Goal: Task Accomplishment & Management: Manage account settings

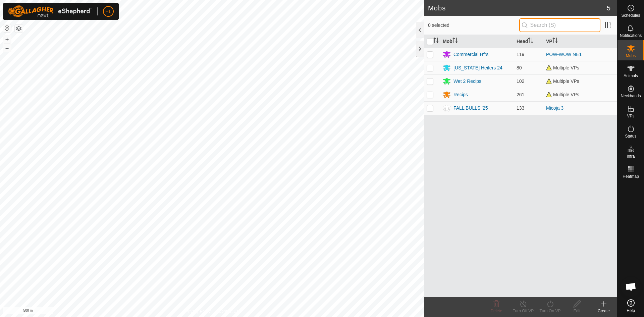
click at [557, 29] on input "text" at bounding box center [559, 25] width 81 height 14
type input "0215"
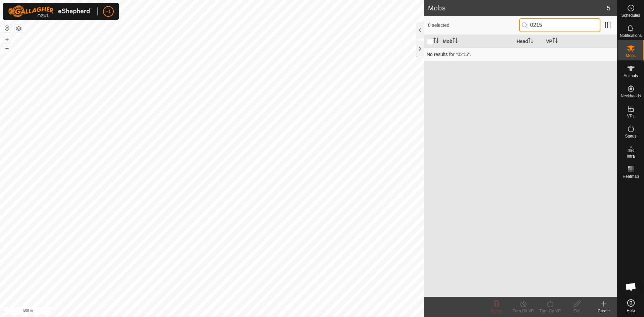
drag, startPoint x: 545, startPoint y: 26, endPoint x: 529, endPoint y: 25, distance: 15.8
click at [529, 25] on input "0215" at bounding box center [559, 25] width 81 height 14
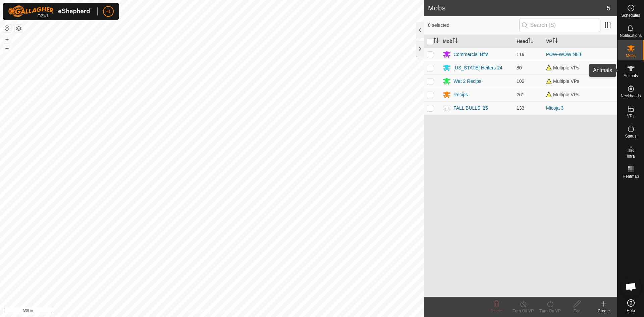
click at [636, 74] on span "Animals" at bounding box center [630, 76] width 14 height 4
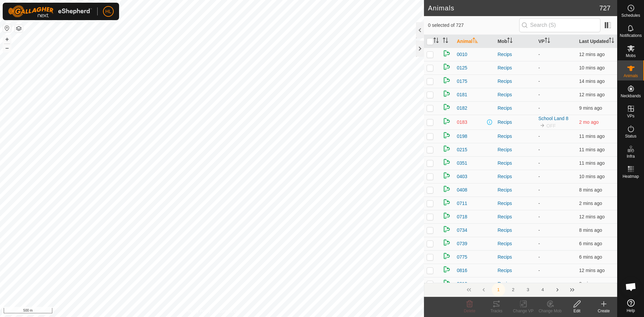
click at [542, 24] on input "text" at bounding box center [559, 25] width 81 height 14
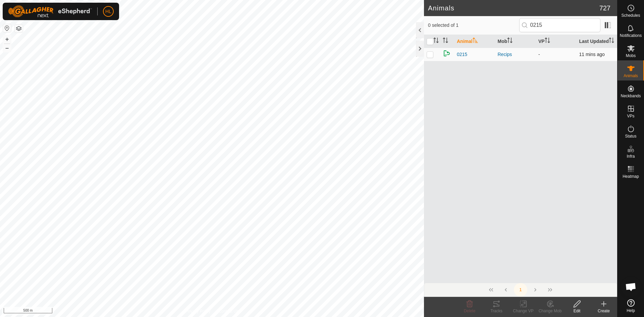
type input "0215"
click at [431, 57] on p-checkbox at bounding box center [430, 54] width 7 height 5
checkbox input "true"
drag, startPoint x: 555, startPoint y: 27, endPoint x: 530, endPoint y: 31, distance: 25.0
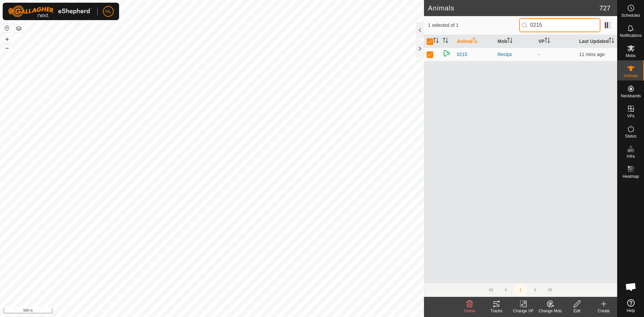
click at [530, 31] on input "0215" at bounding box center [559, 25] width 81 height 14
type input "0"
checkbox input "false"
type input "0403"
click at [431, 61] on td at bounding box center [432, 54] width 16 height 13
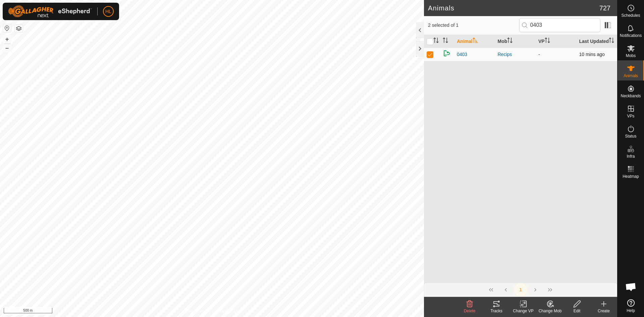
checkbox input "true"
drag, startPoint x: 547, startPoint y: 25, endPoint x: 526, endPoint y: 25, distance: 20.1
click at [526, 25] on p-iconfield "0403" at bounding box center [559, 25] width 81 height 14
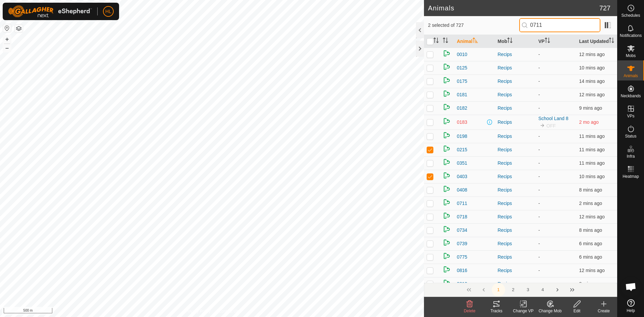
type input "0711"
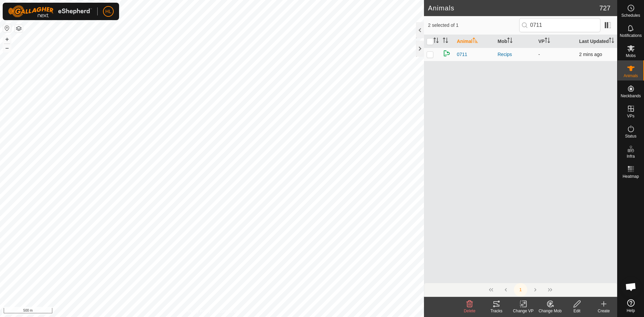
click at [431, 61] on td at bounding box center [432, 54] width 16 height 13
checkbox input "true"
drag, startPoint x: 553, startPoint y: 27, endPoint x: 512, endPoint y: 26, distance: 41.6
click at [512, 26] on div "3 selected of 1 0711" at bounding box center [520, 25] width 185 height 14
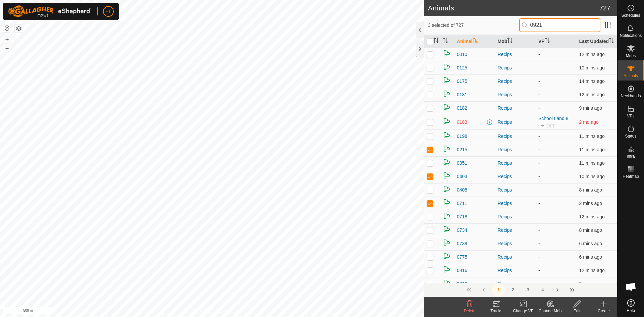
type input "0921"
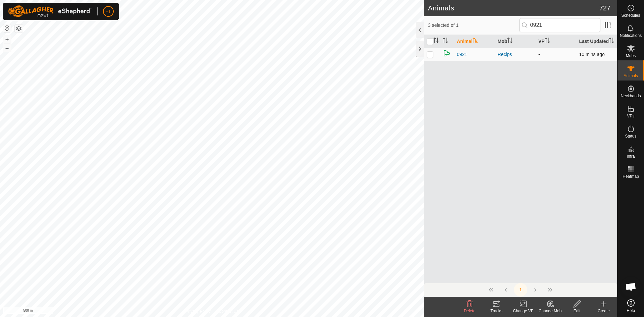
click at [431, 57] on p-checkbox at bounding box center [430, 54] width 7 height 5
checkbox input "true"
drag, startPoint x: 523, startPoint y: 27, endPoint x: 519, endPoint y: 27, distance: 4.0
click at [519, 27] on div "4 selected of 1 0921" at bounding box center [520, 25] width 185 height 14
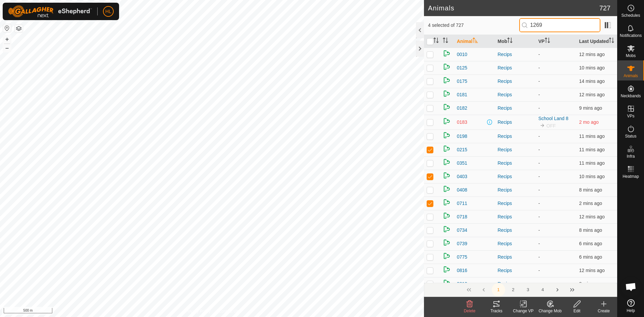
type input "1269"
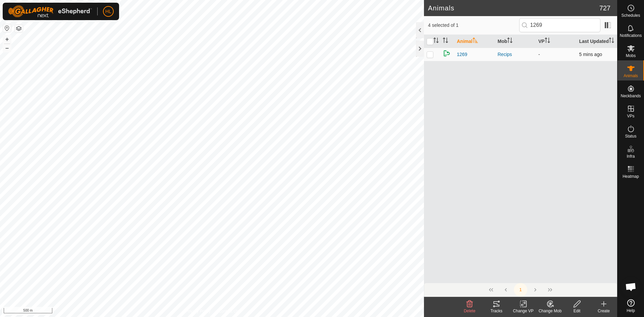
click at [432, 61] on td at bounding box center [432, 54] width 16 height 13
checkbox input "true"
drag, startPoint x: 576, startPoint y: 28, endPoint x: 489, endPoint y: 21, distance: 87.1
click at [489, 21] on div "5 selected of 1 1269" at bounding box center [520, 25] width 185 height 14
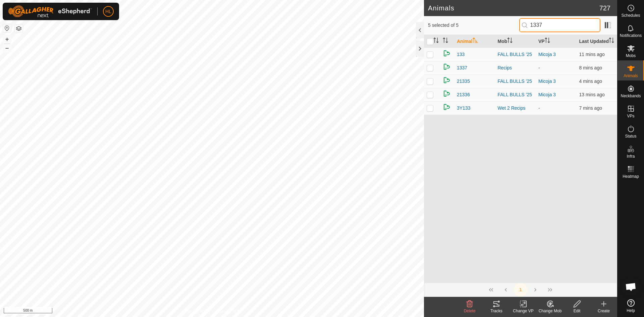
type input "1337"
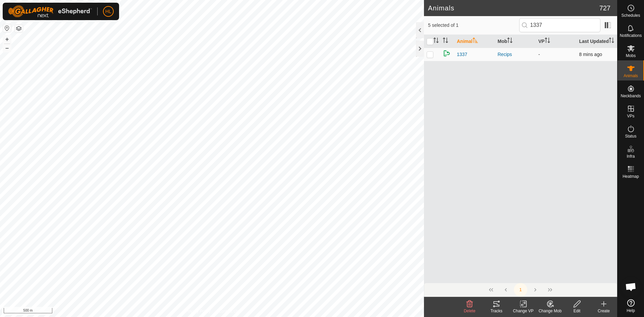
click at [432, 57] on p-checkbox at bounding box center [430, 54] width 7 height 5
checkbox input "true"
drag, startPoint x: 552, startPoint y: 26, endPoint x: 532, endPoint y: 27, distance: 19.1
click at [532, 27] on input "1337" at bounding box center [559, 25] width 81 height 14
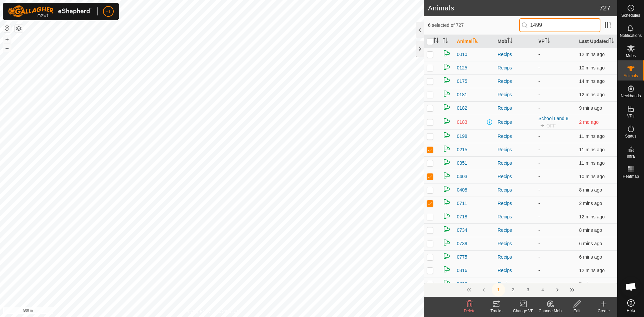
type input "1499"
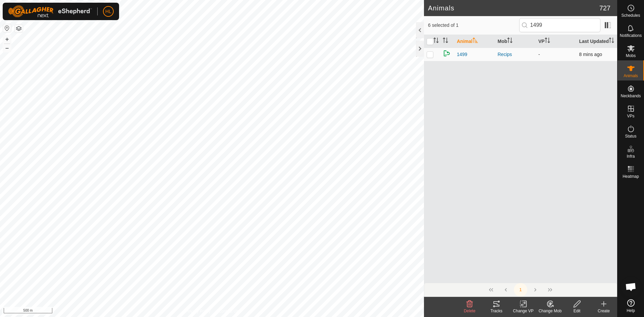
click at [427, 57] on p-checkbox at bounding box center [430, 54] width 7 height 5
checkbox input "true"
drag, startPoint x: 550, startPoint y: 25, endPoint x: 513, endPoint y: 17, distance: 37.4
click at [513, 17] on div "7 selected of 1 1499" at bounding box center [520, 25] width 193 height 19
type input "1547"
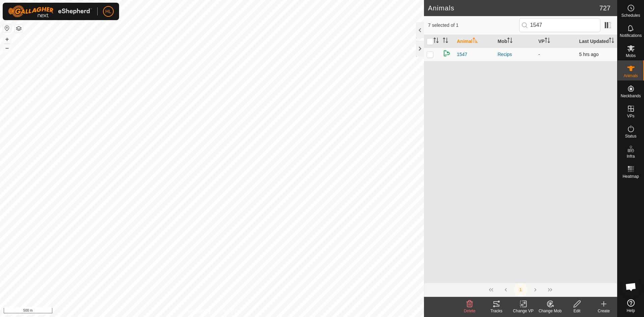
click at [433, 57] on p-checkbox at bounding box center [430, 54] width 7 height 5
checkbox input "true"
drag, startPoint x: 545, startPoint y: 28, endPoint x: 530, endPoint y: 29, distance: 14.4
click at [530, 29] on input "1547" at bounding box center [559, 25] width 81 height 14
type input "1623"
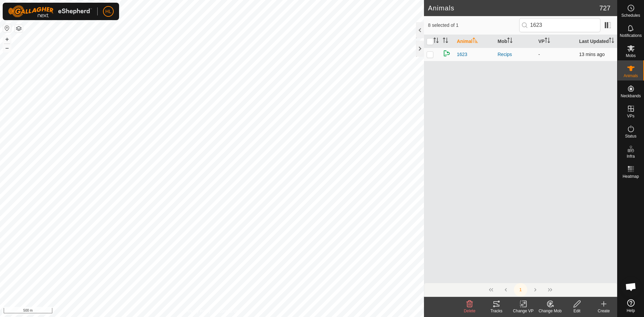
click at [433, 57] on p-checkbox at bounding box center [430, 54] width 7 height 5
checkbox input "true"
drag, startPoint x: 552, startPoint y: 21, endPoint x: 525, endPoint y: 22, distance: 26.9
click at [525, 22] on input "1623" at bounding box center [559, 25] width 81 height 14
type input "1877"
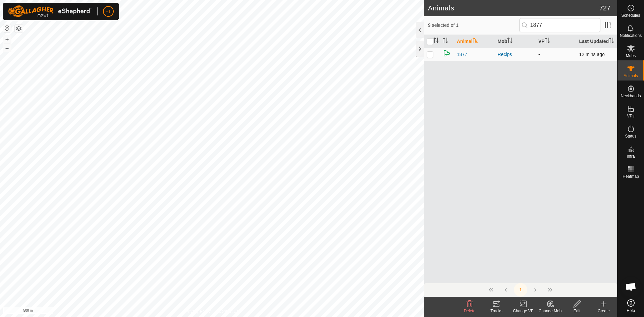
click at [433, 57] on p-checkbox at bounding box center [430, 54] width 7 height 5
checkbox input "true"
drag, startPoint x: 549, startPoint y: 25, endPoint x: 529, endPoint y: 25, distance: 19.8
click at [529, 25] on input "1877" at bounding box center [559, 25] width 81 height 14
type input "2149"
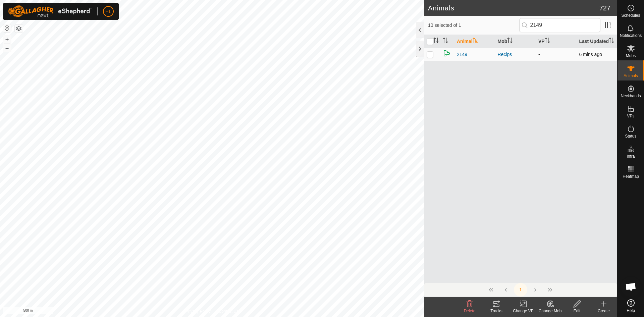
click at [431, 57] on p-checkbox at bounding box center [430, 54] width 7 height 5
checkbox input "true"
drag, startPoint x: 551, startPoint y: 27, endPoint x: 523, endPoint y: 20, distance: 29.4
click at [523, 20] on input "2149" at bounding box center [559, 25] width 81 height 14
type input "2185"
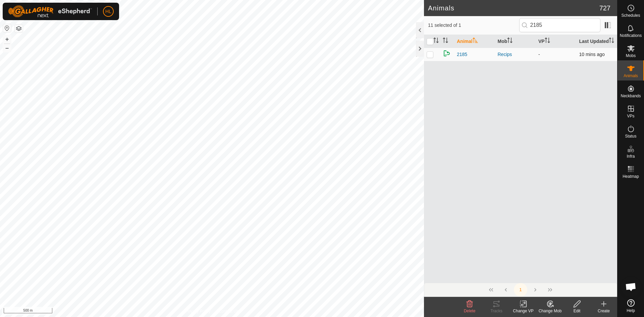
click at [429, 57] on p-checkbox at bounding box center [430, 54] width 7 height 5
checkbox input "true"
drag, startPoint x: 550, startPoint y: 25, endPoint x: 512, endPoint y: 21, distance: 37.8
click at [512, 21] on div "12 selected of 1 2185" at bounding box center [520, 25] width 185 height 14
type input "2189"
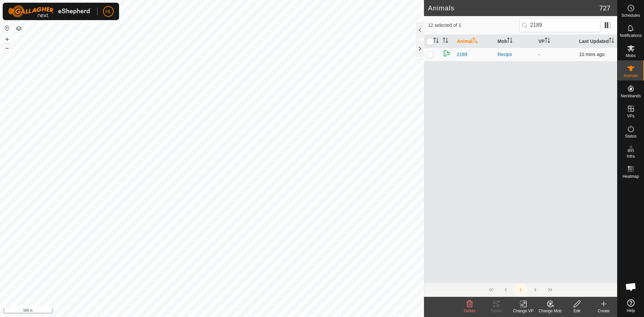
click at [431, 57] on p-checkbox at bounding box center [430, 54] width 7 height 5
checkbox input "true"
drag, startPoint x: 549, startPoint y: 27, endPoint x: 530, endPoint y: 26, distance: 18.8
click at [530, 26] on input "2189" at bounding box center [559, 25] width 81 height 14
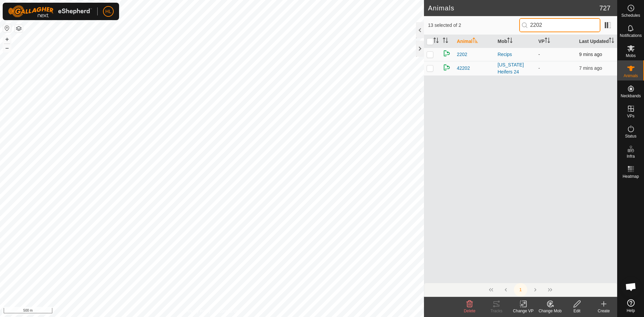
type input "2202"
click at [433, 57] on p-checkbox at bounding box center [430, 54] width 7 height 5
checkbox input "true"
drag, startPoint x: 554, startPoint y: 27, endPoint x: 520, endPoint y: 29, distance: 34.3
click at [520, 29] on div "14 selected of 2 2202" at bounding box center [520, 25] width 185 height 14
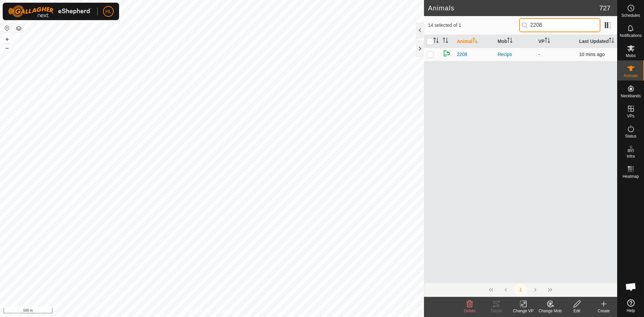
type input "2208"
click at [430, 57] on p-checkbox at bounding box center [430, 54] width 7 height 5
checkbox input "true"
drag, startPoint x: 554, startPoint y: 25, endPoint x: 515, endPoint y: 26, distance: 39.6
click at [515, 26] on div "15 selected of 1 2208" at bounding box center [520, 25] width 185 height 14
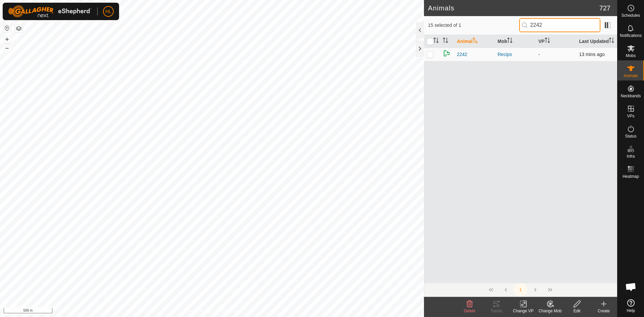
type input "2242"
click at [429, 57] on p-checkbox at bounding box center [430, 54] width 7 height 5
checkbox input "true"
drag, startPoint x: 556, startPoint y: 26, endPoint x: 512, endPoint y: 18, distance: 44.5
click at [512, 18] on div "16 selected of 1 2242" at bounding box center [520, 25] width 185 height 14
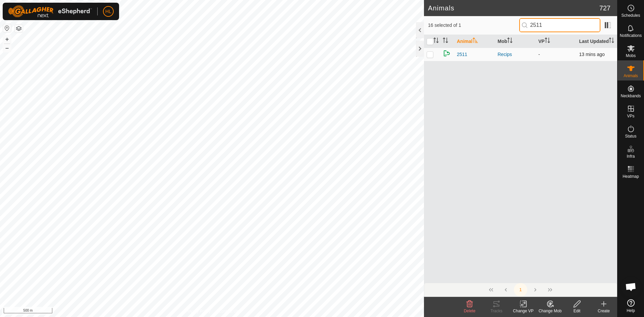
type input "2511"
click at [433, 61] on td at bounding box center [432, 54] width 16 height 13
checkbox input "true"
drag, startPoint x: 547, startPoint y: 25, endPoint x: 529, endPoint y: 24, distance: 18.2
click at [529, 24] on input "2511" at bounding box center [559, 25] width 81 height 14
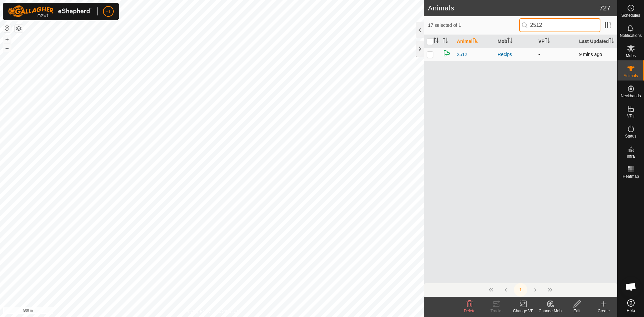
type input "2512"
click at [429, 57] on p-checkbox at bounding box center [430, 54] width 7 height 5
checkbox input "true"
click at [530, 25] on input "2512" at bounding box center [559, 25] width 81 height 14
type input "2527"
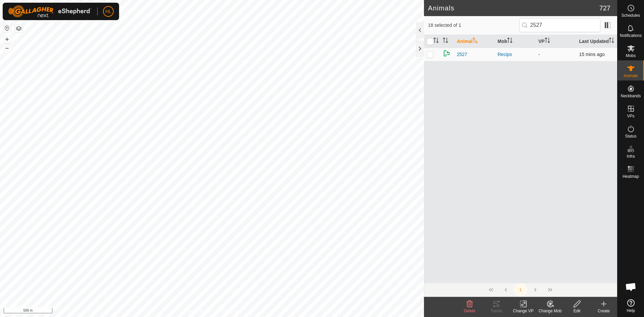
click at [432, 58] on td at bounding box center [432, 54] width 16 height 13
checkbox input "true"
drag, startPoint x: 560, startPoint y: 26, endPoint x: 511, endPoint y: 28, distance: 48.7
click at [511, 28] on div "19 selected of 1 2527" at bounding box center [520, 25] width 185 height 14
type input "2754"
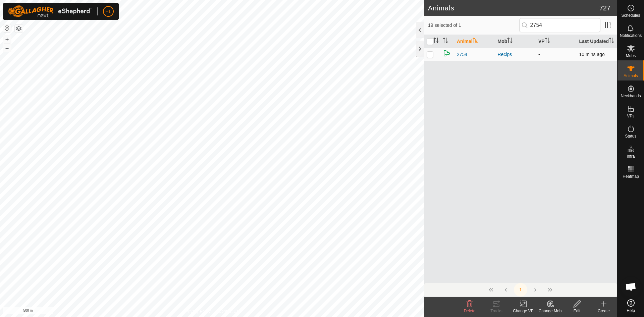
click at [431, 57] on p-checkbox at bounding box center [430, 54] width 7 height 5
checkbox input "true"
drag, startPoint x: 556, startPoint y: 24, endPoint x: 515, endPoint y: 22, distance: 41.6
click at [515, 22] on div "20 selected of 1 2754" at bounding box center [520, 25] width 185 height 14
type input "3015"
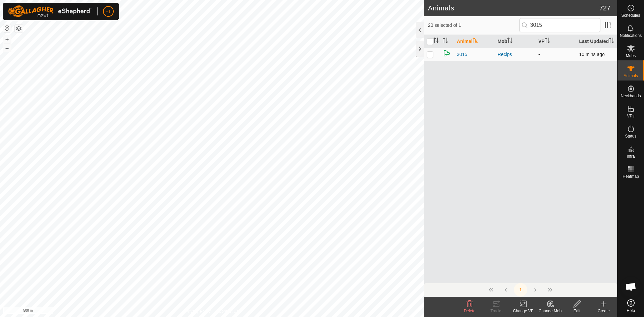
click at [430, 57] on p-checkbox at bounding box center [430, 54] width 7 height 5
checkbox input "true"
drag, startPoint x: 544, startPoint y: 25, endPoint x: 531, endPoint y: 27, distance: 13.5
click at [531, 27] on input "3015" at bounding box center [559, 25] width 81 height 14
type input "3060"
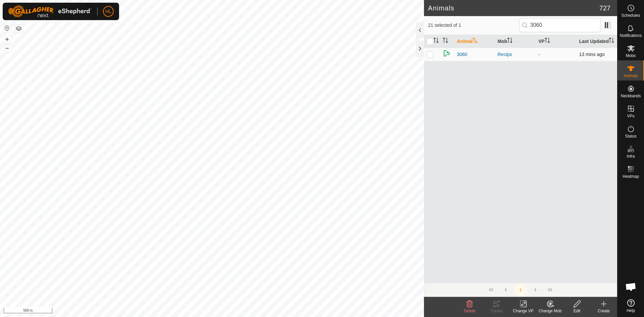
click at [431, 57] on p-checkbox at bounding box center [430, 54] width 7 height 5
checkbox input "true"
drag, startPoint x: 556, startPoint y: 20, endPoint x: 502, endPoint y: 18, distance: 54.0
click at [502, 18] on div "22 selected of 1 3060" at bounding box center [520, 25] width 185 height 14
type input "3072"
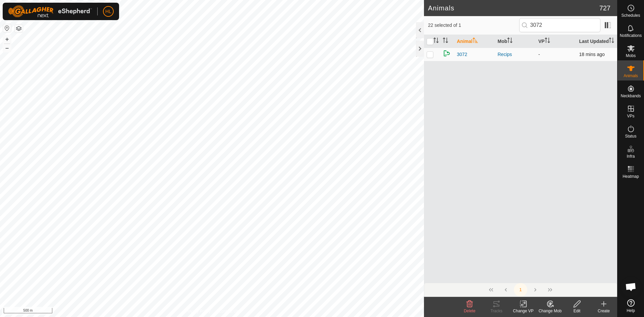
click at [432, 57] on p-checkbox at bounding box center [430, 54] width 7 height 5
checkbox input "true"
drag, startPoint x: 547, startPoint y: 26, endPoint x: 533, endPoint y: 25, distance: 13.8
click at [533, 25] on input "3072" at bounding box center [559, 25] width 81 height 14
type input "3093"
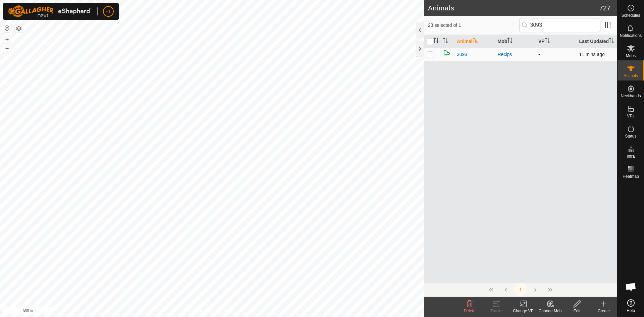
click at [425, 61] on td at bounding box center [432, 54] width 16 height 13
checkbox input "true"
drag, startPoint x: 549, startPoint y: 23, endPoint x: 534, endPoint y: 23, distance: 14.8
click at [534, 23] on input "3093" at bounding box center [559, 25] width 81 height 14
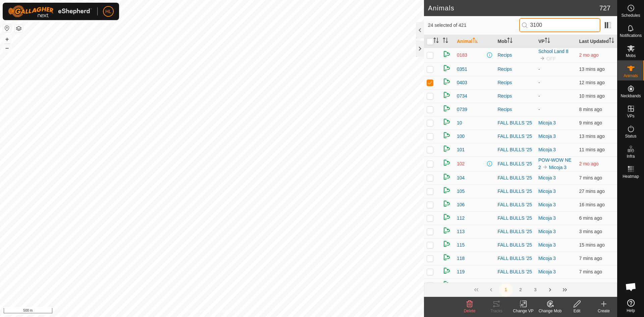
type input "3100"
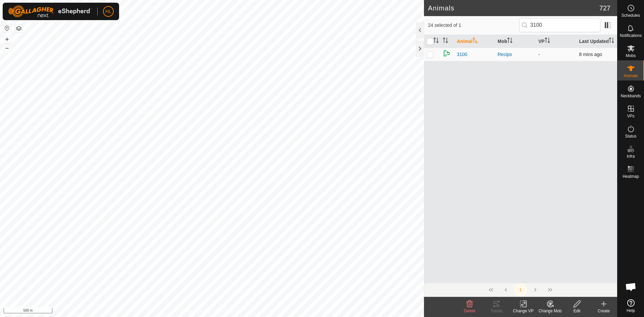
click at [427, 57] on p-checkbox at bounding box center [430, 54] width 7 height 5
checkbox input "true"
drag, startPoint x: 546, startPoint y: 27, endPoint x: 531, endPoint y: 27, distance: 15.4
click at [531, 27] on input "3100" at bounding box center [559, 25] width 81 height 14
type input "3412"
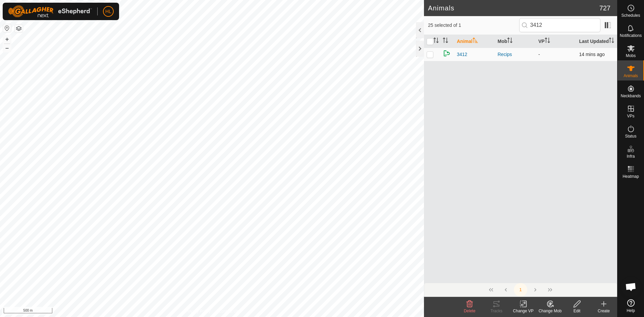
click at [433, 60] on td at bounding box center [432, 54] width 16 height 13
checkbox input "true"
drag, startPoint x: 576, startPoint y: 22, endPoint x: 529, endPoint y: 26, distance: 47.4
click at [529, 26] on input "3412" at bounding box center [559, 25] width 81 height 14
type input "3472"
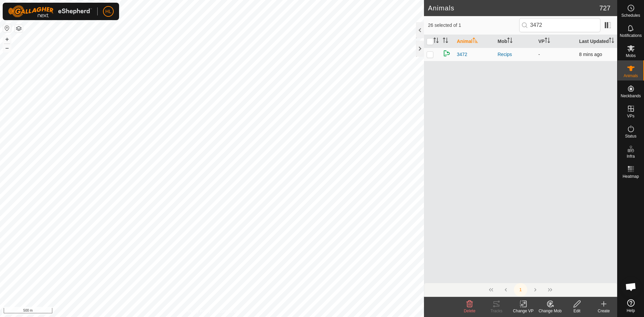
click at [431, 57] on p-checkbox at bounding box center [430, 54] width 7 height 5
checkbox input "true"
drag, startPoint x: 557, startPoint y: 25, endPoint x: 503, endPoint y: 19, distance: 54.0
click at [503, 19] on div "27 selected of 1 3472" at bounding box center [520, 25] width 185 height 14
type input "3675"
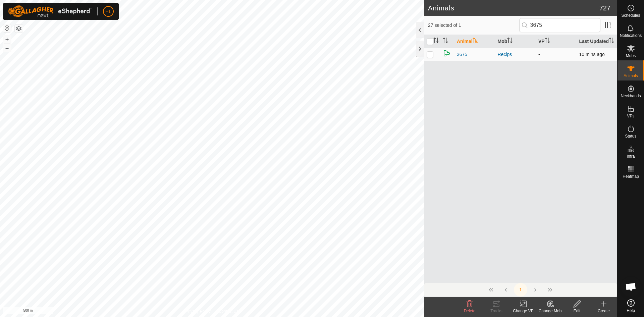
click at [436, 58] on td at bounding box center [432, 54] width 16 height 13
checkbox input "true"
drag, startPoint x: 552, startPoint y: 23, endPoint x: 518, endPoint y: 16, distance: 34.4
click at [518, 16] on article "Animals 727 28 selected of 1 3675 Animal Mob VP Last Updated 3675 Recips - 10 m…" at bounding box center [520, 158] width 193 height 317
type input "3768"
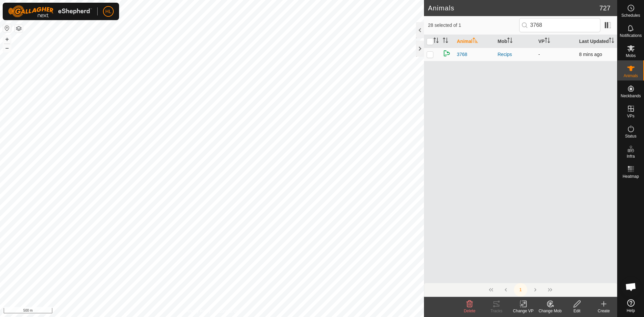
click at [433, 57] on p-checkbox at bounding box center [430, 54] width 7 height 5
checkbox input "true"
drag, startPoint x: 544, startPoint y: 27, endPoint x: 531, endPoint y: 29, distance: 12.8
click at [531, 29] on input "3768" at bounding box center [559, 25] width 81 height 14
type input "3775"
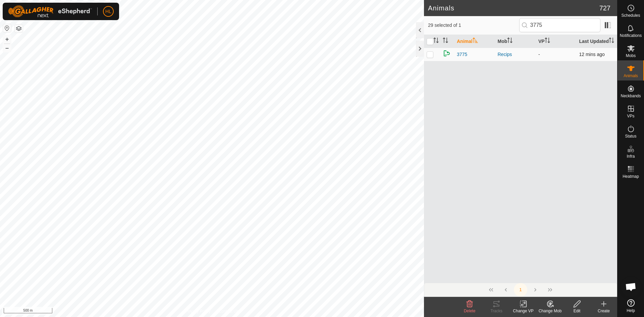
click at [430, 57] on p-checkbox at bounding box center [430, 54] width 7 height 5
checkbox input "true"
drag, startPoint x: 549, startPoint y: 26, endPoint x: 510, endPoint y: 15, distance: 40.9
click at [510, 15] on article "Animals 727 30 selected of 1 3775 Animal Mob VP Last Updated 3775 Recips - 12 m…" at bounding box center [520, 158] width 193 height 317
type input "3793"
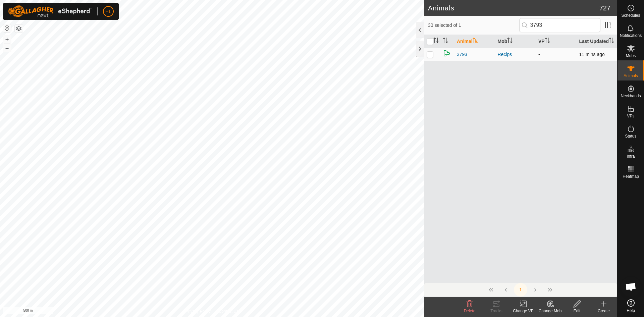
click at [430, 61] on td at bounding box center [432, 54] width 16 height 13
checkbox input "true"
drag, startPoint x: 541, startPoint y: 27, endPoint x: 533, endPoint y: 27, distance: 8.0
click at [533, 27] on input "3793" at bounding box center [559, 25] width 81 height 14
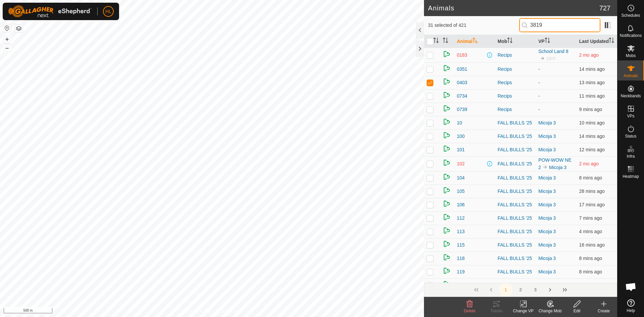
type input "3819"
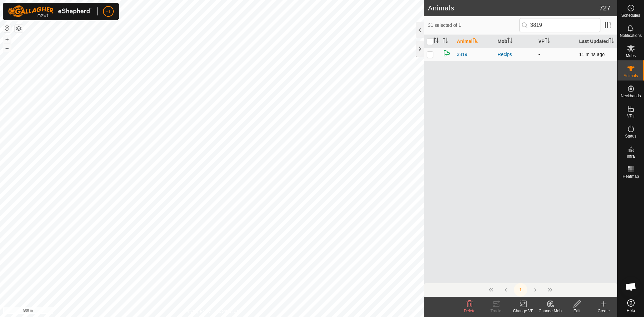
click at [432, 57] on p-checkbox at bounding box center [430, 54] width 7 height 5
checkbox input "true"
drag, startPoint x: 548, startPoint y: 23, endPoint x: 518, endPoint y: 20, distance: 30.0
click at [518, 20] on div "32 selected of 1 3819" at bounding box center [520, 25] width 185 height 14
type input "3X04"
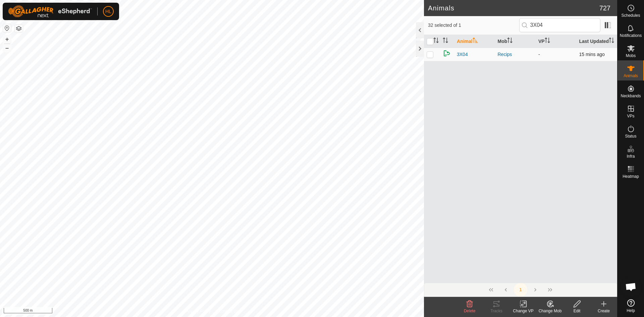
click at [429, 57] on p-checkbox at bounding box center [430, 54] width 7 height 5
checkbox input "true"
drag, startPoint x: 546, startPoint y: 24, endPoint x: 530, endPoint y: 25, distance: 15.8
click at [530, 25] on input "3X04" at bounding box center [559, 25] width 81 height 14
type input "3X07"
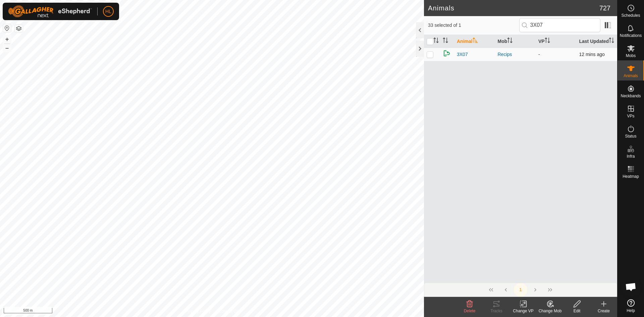
click at [430, 61] on td at bounding box center [432, 54] width 16 height 13
checkbox input "true"
drag, startPoint x: 555, startPoint y: 28, endPoint x: 532, endPoint y: 28, distance: 23.1
click at [532, 28] on input "3X07" at bounding box center [559, 25] width 81 height 14
type input "3X26"
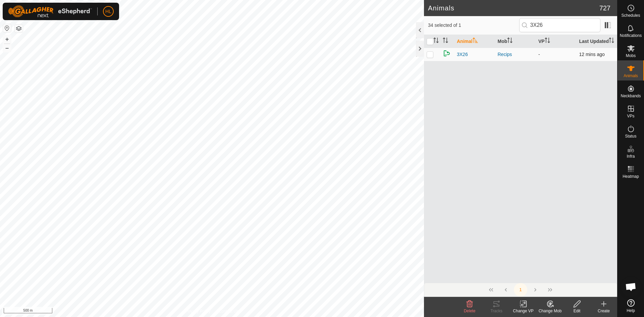
click at [429, 57] on p-checkbox at bounding box center [430, 54] width 7 height 5
checkbox input "true"
drag, startPoint x: 551, startPoint y: 27, endPoint x: 521, endPoint y: 25, distance: 29.6
click at [521, 25] on input "3X26" at bounding box center [559, 25] width 81 height 14
type input "3Y057"
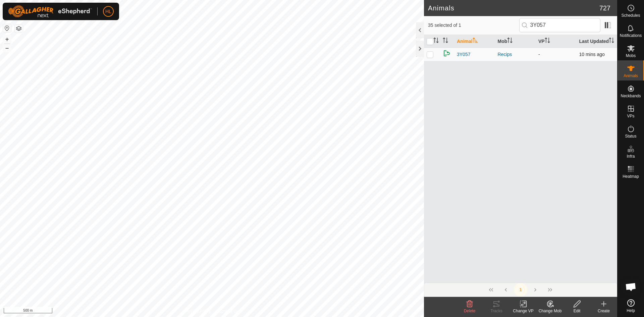
click at [430, 57] on p-checkbox at bounding box center [430, 54] width 7 height 5
checkbox input "true"
drag, startPoint x: 557, startPoint y: 28, endPoint x: 509, endPoint y: 23, distance: 48.2
click at [509, 23] on div "36 selected of 1 3Y057" at bounding box center [520, 25] width 185 height 14
type input "3Y074"
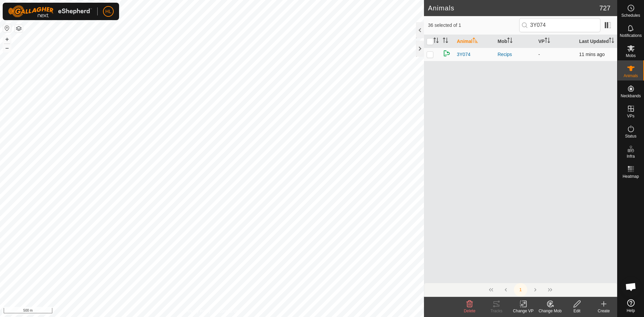
click at [432, 57] on p-checkbox at bounding box center [430, 54] width 7 height 5
checkbox input "true"
click at [558, 26] on input "3Y074" at bounding box center [559, 25] width 81 height 14
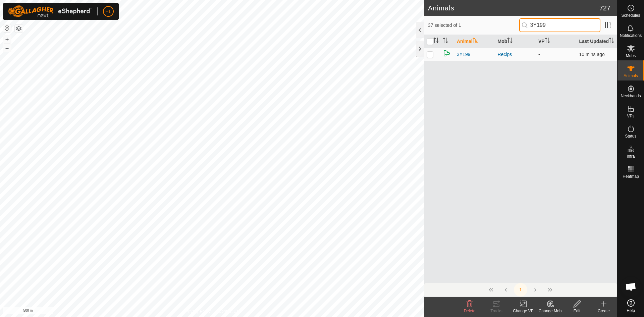
type input "3Y199"
click at [429, 57] on p-checkbox at bounding box center [430, 54] width 7 height 5
checkbox input "true"
click at [548, 23] on input "3Y199" at bounding box center [559, 25] width 81 height 14
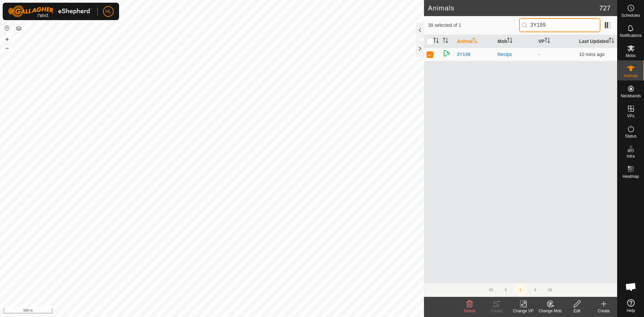
type input "3"
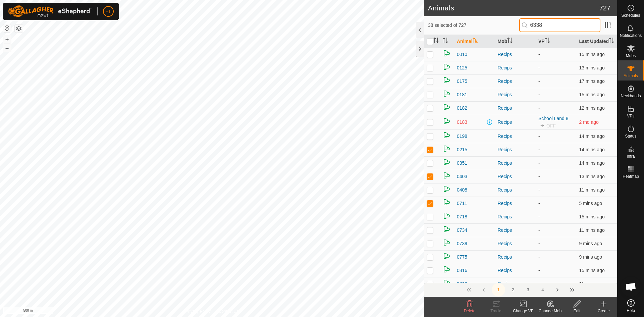
type input "6338"
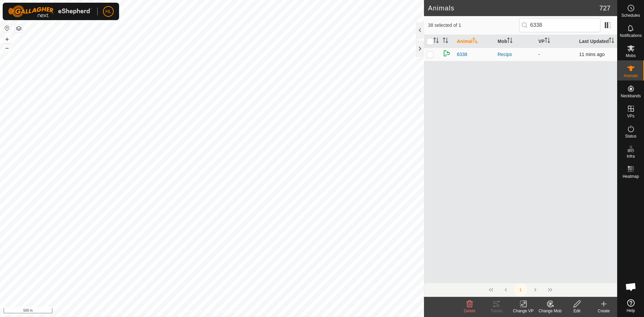
click at [426, 60] on td at bounding box center [432, 54] width 16 height 13
checkbox input "true"
drag, startPoint x: 548, startPoint y: 25, endPoint x: 494, endPoint y: 14, distance: 55.0
click at [494, 14] on article "Animals 727 39 selected of 1 6338 Animal Mob VP Last Updated 6338 Recips - 12 m…" at bounding box center [520, 158] width 193 height 317
type input "7227"
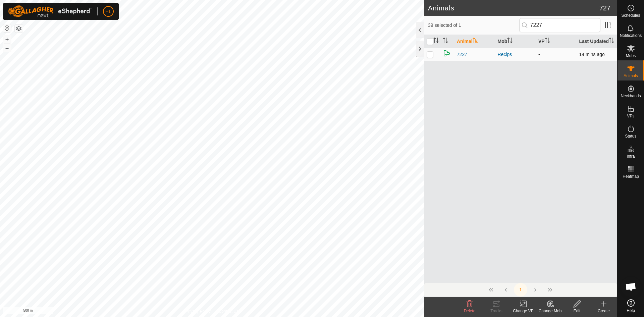
click at [430, 57] on p-checkbox at bounding box center [430, 54] width 7 height 5
checkbox input "true"
drag, startPoint x: 567, startPoint y: 18, endPoint x: 522, endPoint y: 24, distance: 44.6
click at [522, 24] on input "7227" at bounding box center [559, 25] width 81 height 14
type input "7583"
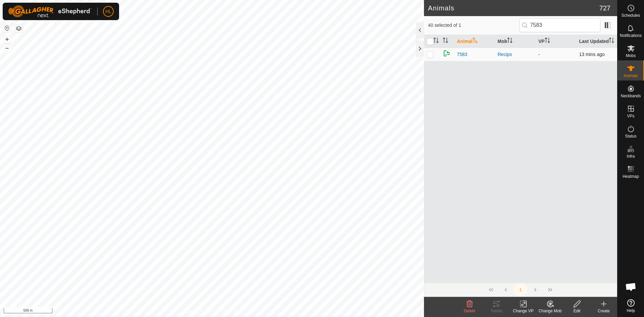
click at [430, 61] on td at bounding box center [432, 54] width 16 height 13
checkbox input "true"
drag, startPoint x: 553, startPoint y: 29, endPoint x: 504, endPoint y: 18, distance: 49.5
click at [504, 18] on div "41 selected of 1 7583" at bounding box center [520, 25] width 185 height 14
type input "8003"
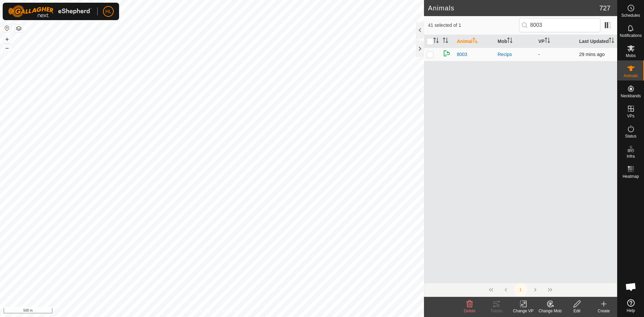
click at [431, 61] on td at bounding box center [432, 54] width 16 height 13
checkbox input "true"
click at [555, 30] on input "8003" at bounding box center [559, 25] width 81 height 14
type input "8598"
click at [435, 61] on td at bounding box center [432, 54] width 16 height 13
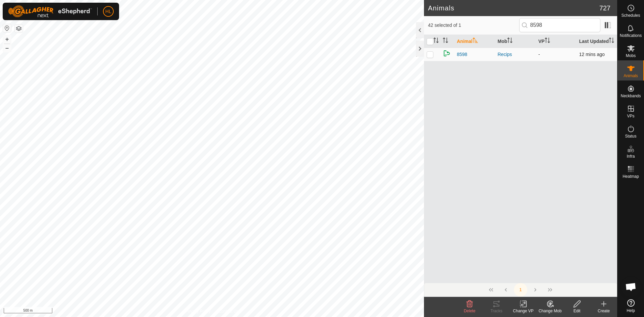
checkbox input "true"
drag, startPoint x: 569, startPoint y: 24, endPoint x: 509, endPoint y: 20, distance: 60.2
click at [509, 20] on div "43 selected of 1 8598" at bounding box center [520, 25] width 185 height 14
type input "8"
type input "9516"
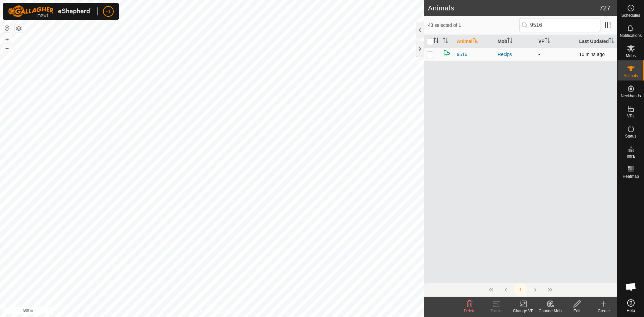
click at [429, 61] on td at bounding box center [432, 54] width 16 height 13
checkbox input "true"
drag, startPoint x: 548, startPoint y: 26, endPoint x: 524, endPoint y: 23, distance: 24.0
click at [524, 23] on p-iconfield "9516" at bounding box center [559, 25] width 81 height 14
type input "9X36"
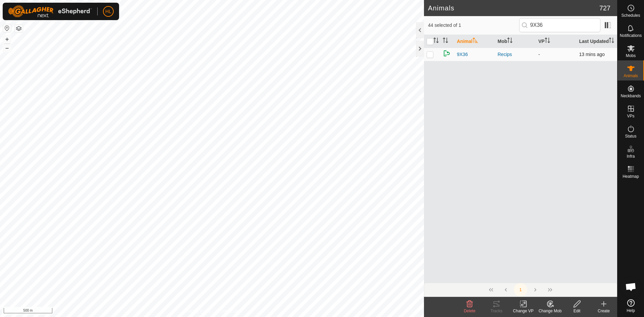
click at [433, 58] on td at bounding box center [432, 54] width 16 height 13
checkbox input "true"
drag, startPoint x: 551, startPoint y: 25, endPoint x: 527, endPoint y: 23, distance: 23.9
click at [527, 23] on p-iconfield "9X36" at bounding box center [559, 25] width 81 height 14
type input "I1540"
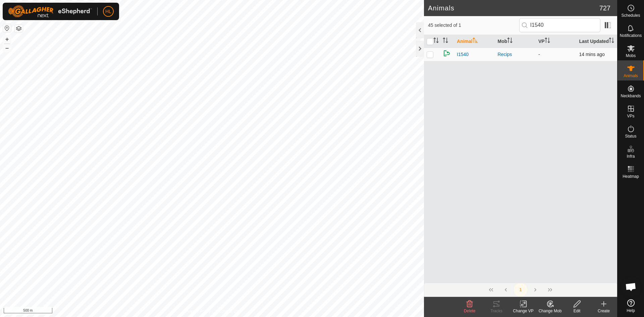
click at [433, 61] on td at bounding box center [432, 54] width 16 height 13
checkbox input "true"
drag, startPoint x: 553, startPoint y: 24, endPoint x: 520, endPoint y: 22, distance: 32.3
click at [520, 22] on input "I1540" at bounding box center [559, 25] width 81 height 14
type input "I1913"
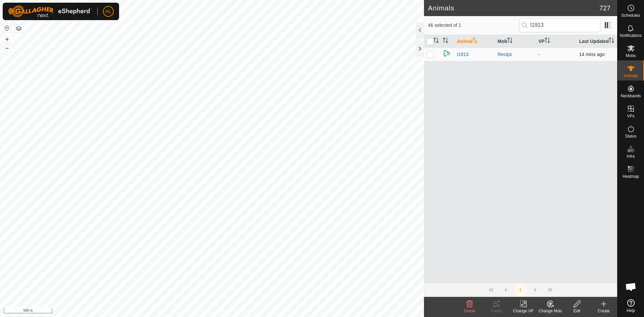
click at [432, 57] on p-checkbox at bounding box center [430, 54] width 7 height 5
checkbox input "true"
drag, startPoint x: 551, startPoint y: 22, endPoint x: 514, endPoint y: 21, distance: 36.6
click at [514, 21] on div "47 selected of 1 I1913" at bounding box center [520, 25] width 185 height 14
type input "IA29"
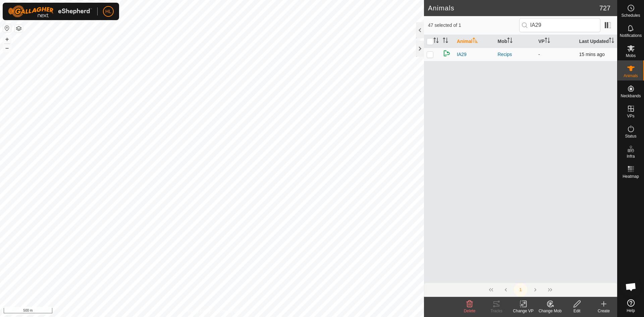
click at [429, 57] on p-checkbox at bounding box center [430, 54] width 7 height 5
checkbox input "true"
click at [508, 132] on div "Animal Mob VP Last Updated IA29 Recips - 15 mins ago" at bounding box center [520, 159] width 193 height 248
drag, startPoint x: 546, startPoint y: 27, endPoint x: 521, endPoint y: 29, distance: 25.2
click at [521, 29] on input "IA29" at bounding box center [559, 25] width 81 height 14
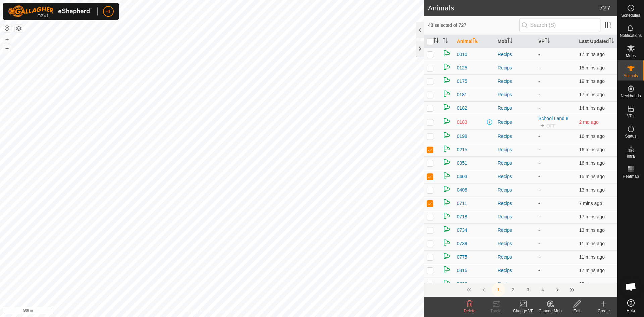
click at [439, 45] on th at bounding box center [432, 41] width 16 height 13
click at [435, 43] on icon "Activate to sort" at bounding box center [435, 40] width 5 height 5
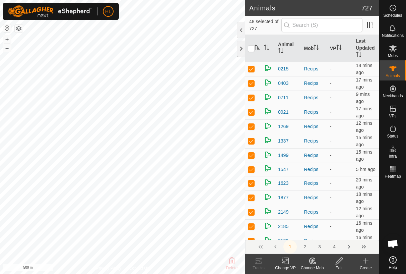
click at [341, 264] on icon at bounding box center [339, 261] width 8 height 8
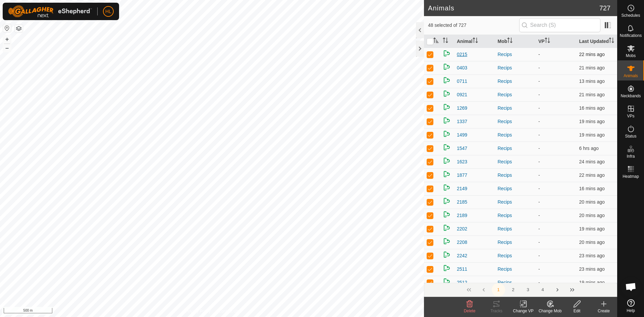
click at [460, 58] on span "0215" at bounding box center [462, 54] width 10 height 7
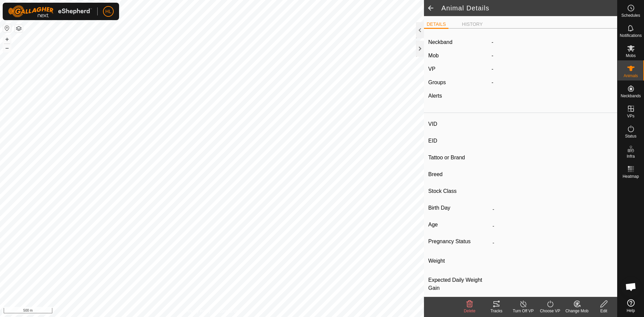
type input "0215"
type input "-"
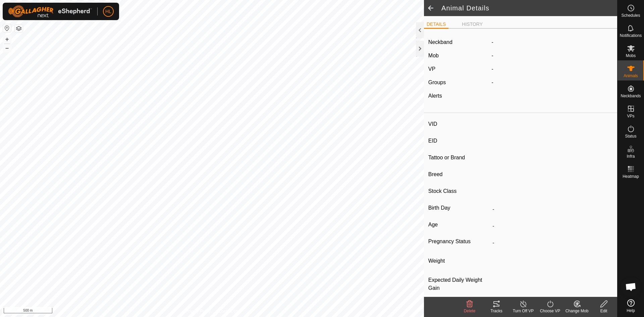
type input "-"
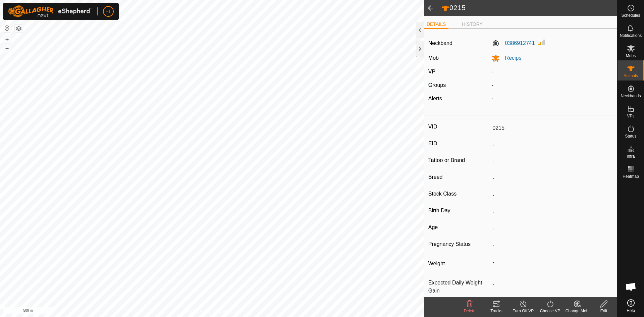
click at [610, 309] on div "Edit" at bounding box center [603, 311] width 27 height 6
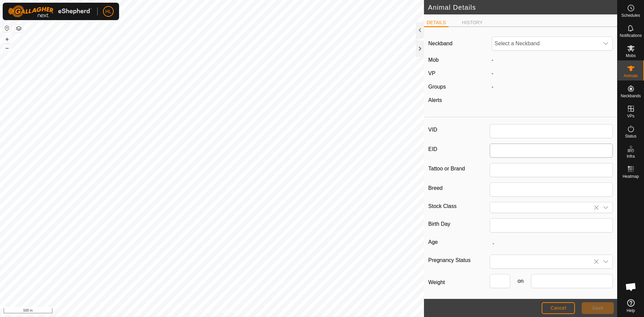
type input "0215"
click at [567, 45] on span "0386912741" at bounding box center [545, 43] width 107 height 13
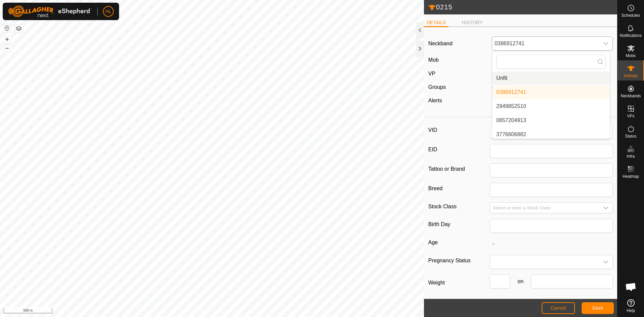
click at [526, 79] on li "Unfit" at bounding box center [550, 77] width 117 height 13
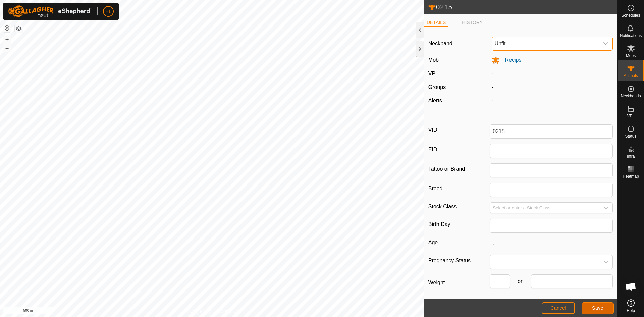
click at [603, 312] on button "Save" at bounding box center [597, 308] width 32 height 12
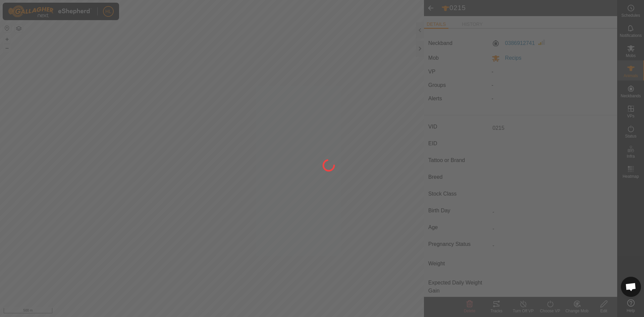
type input "-"
type input "0 kg"
type input "-"
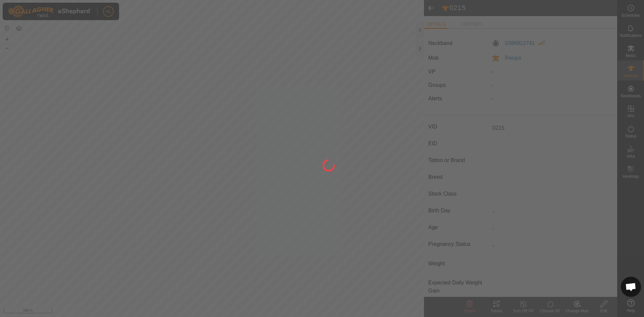
type input "-"
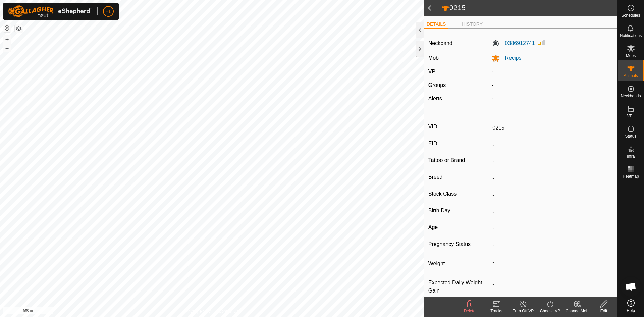
click at [603, 307] on icon at bounding box center [604, 304] width 8 height 8
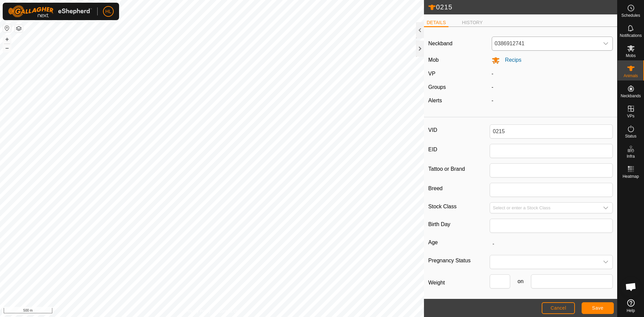
click at [552, 46] on span "0386912741" at bounding box center [545, 43] width 107 height 13
click at [537, 91] on li "0386912741" at bounding box center [550, 92] width 117 height 13
click at [513, 62] on span "Recips" at bounding box center [511, 60] width 22 height 6
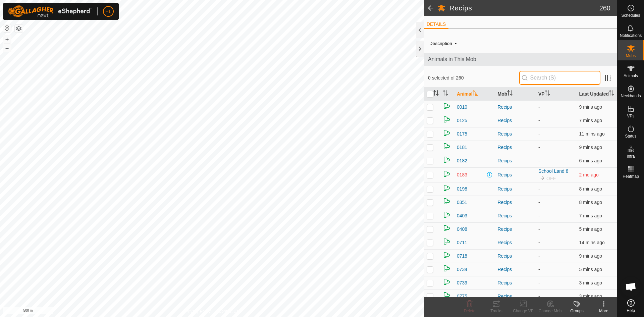
click at [560, 77] on input "text" at bounding box center [559, 78] width 81 height 14
type input "0215"
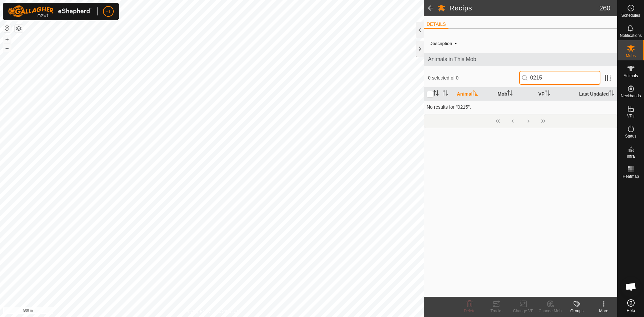
drag, startPoint x: 547, startPoint y: 75, endPoint x: 503, endPoint y: 67, distance: 44.3
click at [503, 67] on div "Description - Animals in This Mob 0 selected of 0 0215 Animal Mob VP Last Updat…" at bounding box center [520, 165] width 193 height 263
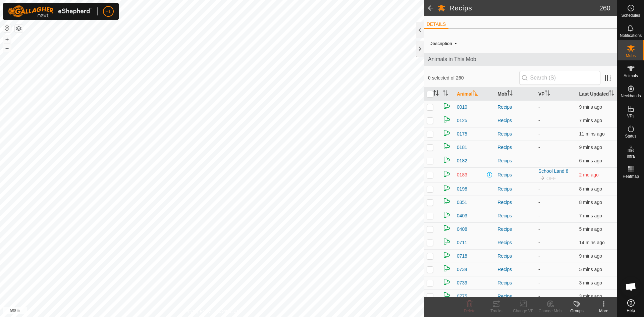
click at [432, 6] on span at bounding box center [430, 8] width 13 height 16
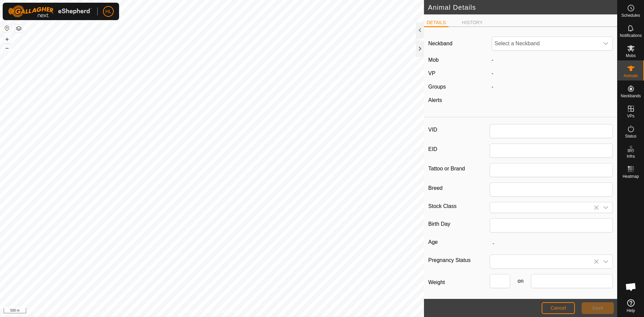
type input "0215"
type input "0"
click at [513, 41] on span "Unfit" at bounding box center [545, 43] width 107 height 13
type input "36"
click at [535, 42] on span "Unfit" at bounding box center [545, 43] width 107 height 13
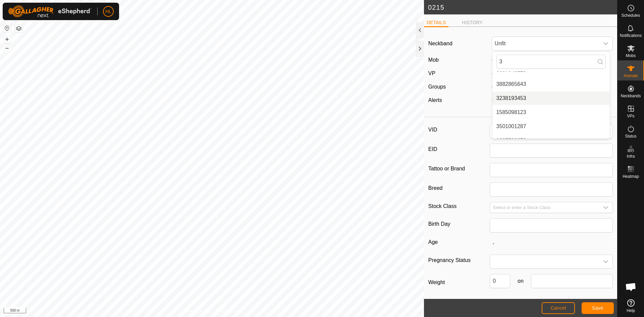
scroll to position [355, 0]
type input "3"
click at [516, 93] on li "3238193453" at bounding box center [550, 89] width 117 height 13
click at [599, 43] on div "dropdown trigger" at bounding box center [605, 43] width 13 height 13
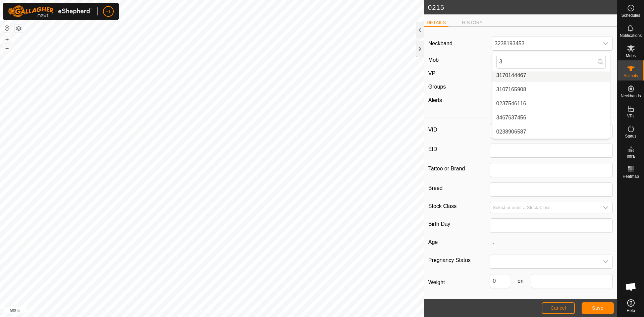
scroll to position [704, 0]
click at [420, 33] on div at bounding box center [420, 30] width 8 height 16
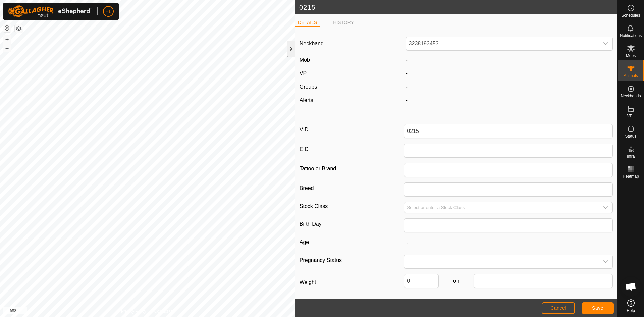
click at [291, 49] on div at bounding box center [291, 49] width 8 height 16
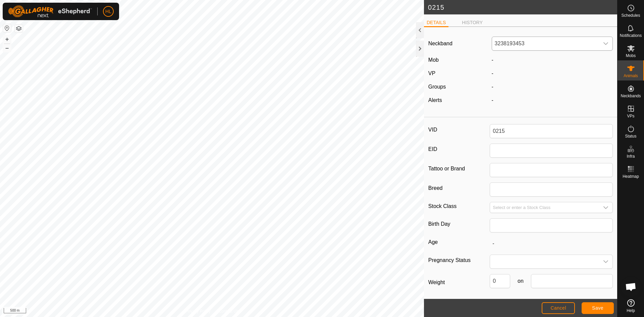
click at [546, 43] on span "3238193453" at bounding box center [545, 43] width 107 height 13
drag, startPoint x: 545, startPoint y: 55, endPoint x: 479, endPoint y: 55, distance: 65.0
click at [479, 55] on div "Neckband 3238193453 3 0857204913 3776606882 0684663288 0098256372 2671461362 02…" at bounding box center [520, 73] width 193 height 82
click at [514, 38] on span "3238193453" at bounding box center [545, 43] width 107 height 13
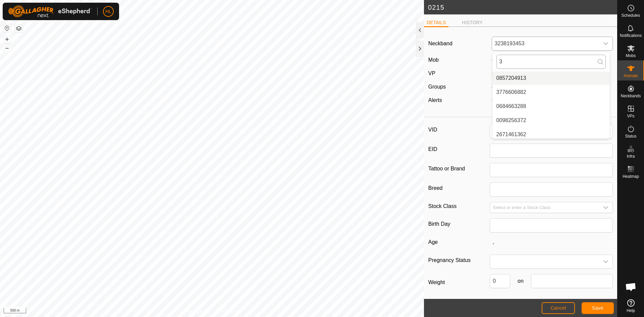
drag, startPoint x: 539, startPoint y: 62, endPoint x: 501, endPoint y: 57, distance: 37.8
click at [501, 57] on input "3" at bounding box center [550, 62] width 109 height 14
click at [503, 76] on li "Unfit" at bounding box center [550, 77] width 117 height 13
click at [514, 109] on div "Neckband Unfit Mob - VP - Groups - Alerts -" at bounding box center [520, 73] width 193 height 82
click at [600, 305] on span "Save" at bounding box center [597, 307] width 11 height 5
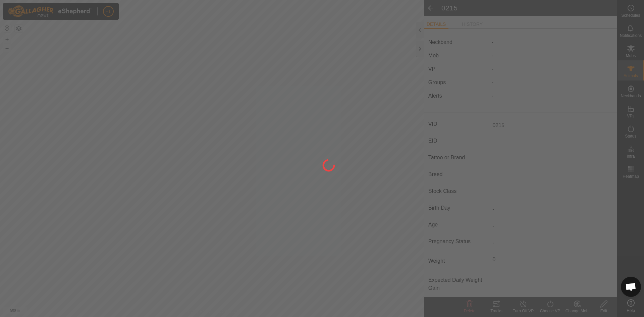
type input "-"
type input "0 kg"
type input "-"
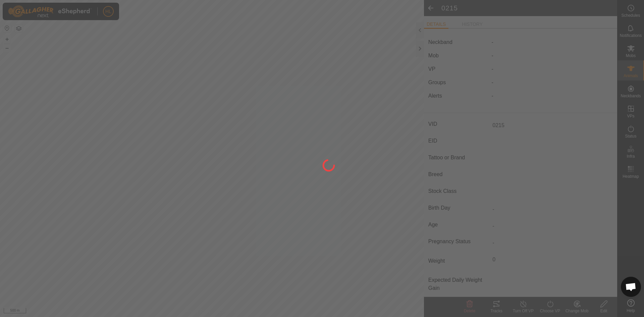
type input "-"
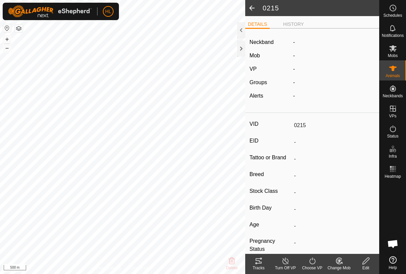
click at [252, 9] on span at bounding box center [251, 8] width 13 height 16
type input "0215"
type input "-"
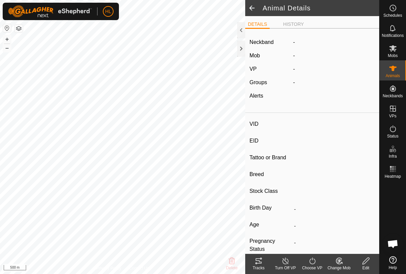
type input "-"
type input "0 kg"
type input "-"
click at [250, 10] on span at bounding box center [251, 8] width 13 height 16
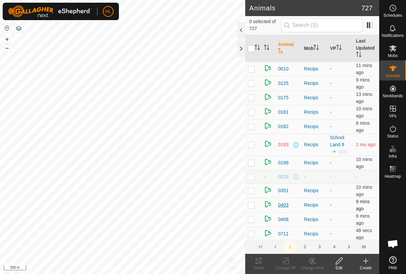
click at [284, 207] on span "0403" at bounding box center [283, 205] width 10 height 7
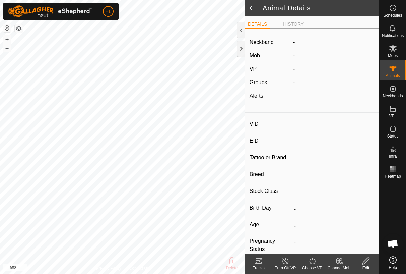
type input "0403"
type input "-"
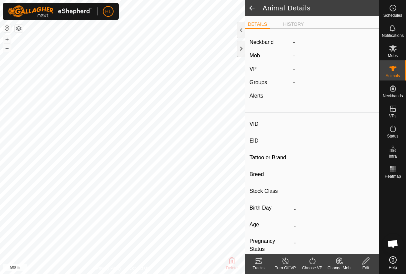
type input "-"
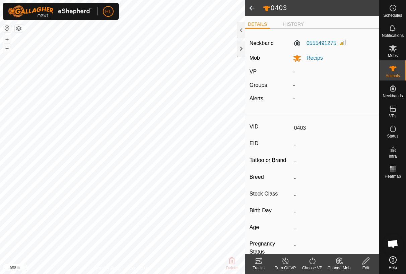
click at [343, 263] on icon at bounding box center [339, 261] width 8 height 8
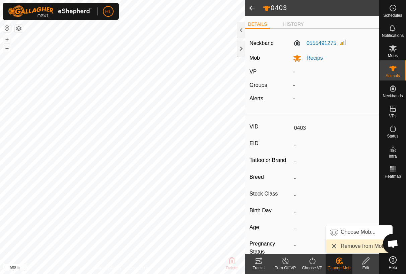
click at [361, 249] on link "Remove from Mob" at bounding box center [359, 245] width 66 height 13
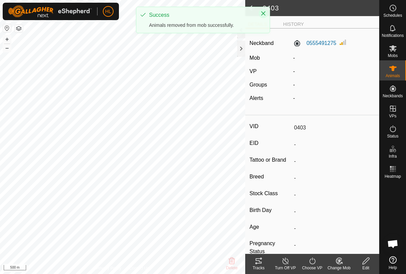
click at [265, 12] on icon "Close" at bounding box center [264, 13] width 4 height 4
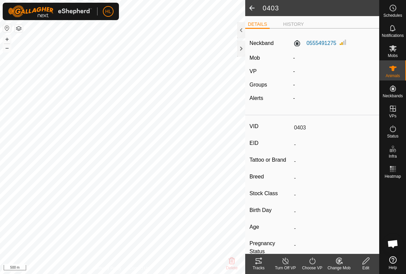
click at [252, 8] on span at bounding box center [251, 8] width 13 height 16
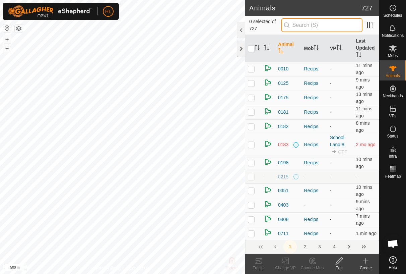
click at [304, 29] on input "text" at bounding box center [322, 25] width 81 height 14
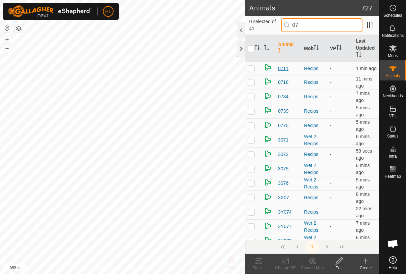
type input "07"
click at [282, 70] on span "0711" at bounding box center [283, 68] width 10 height 7
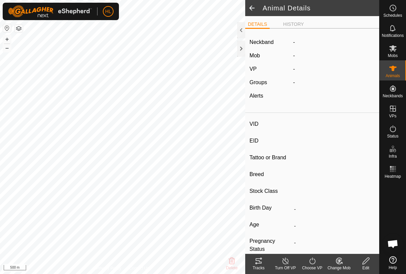
type input "0711"
type input "-"
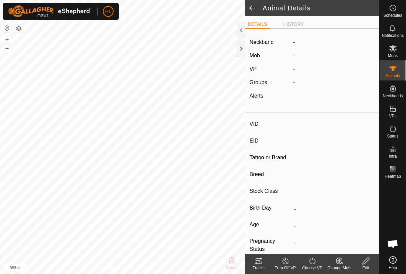
type input "-"
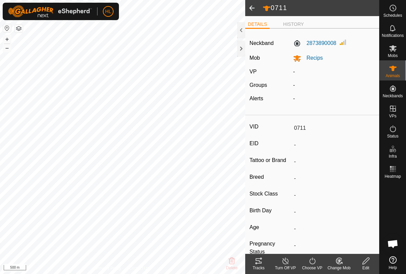
click at [345, 265] on div "Change Mob" at bounding box center [339, 268] width 27 height 6
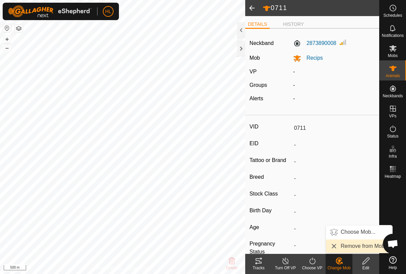
click at [347, 244] on link "Remove from Mob" at bounding box center [359, 245] width 66 height 13
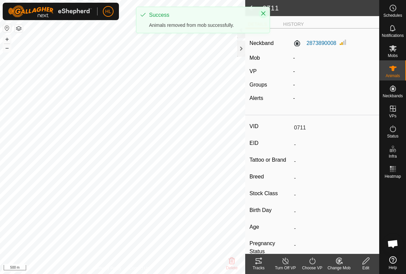
click at [263, 15] on icon "Close" at bounding box center [263, 13] width 5 height 5
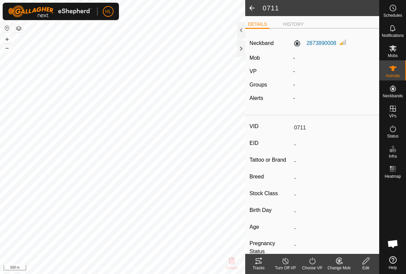
click at [248, 5] on span at bounding box center [251, 8] width 13 height 16
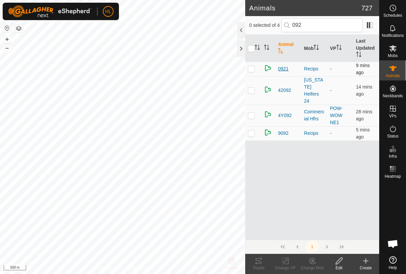
type input "092"
click at [288, 70] on span "0921" at bounding box center [283, 68] width 10 height 7
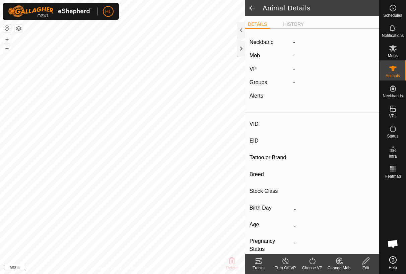
type input "0921"
type input "-"
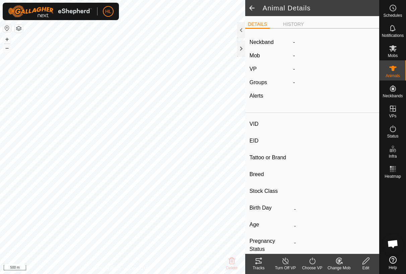
type input "-"
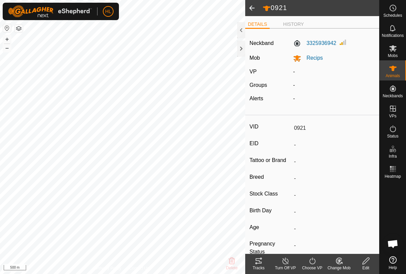
click at [342, 263] on icon at bounding box center [339, 261] width 6 height 6
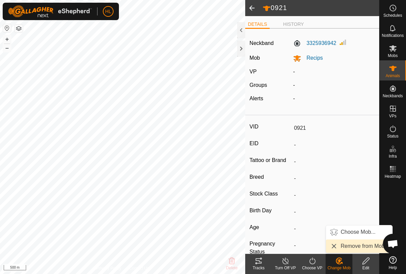
click at [349, 248] on link "Remove from Mob" at bounding box center [359, 245] width 66 height 13
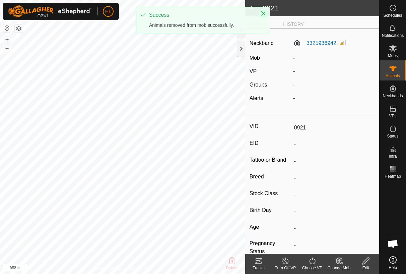
click at [263, 12] on icon "Close" at bounding box center [263, 13] width 5 height 5
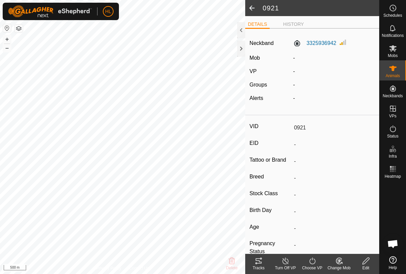
click at [253, 8] on span at bounding box center [251, 8] width 13 height 16
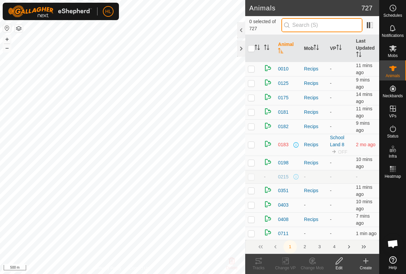
click at [311, 28] on input "text" at bounding box center [322, 25] width 81 height 14
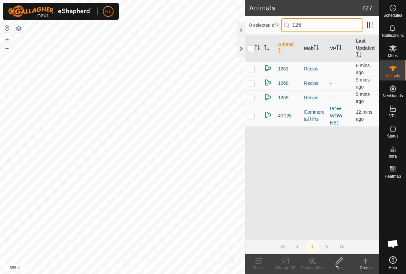
type input "126"
click at [253, 100] on p-checkbox at bounding box center [251, 97] width 7 height 5
click at [319, 266] on div "Change Mob" at bounding box center [312, 268] width 27 height 6
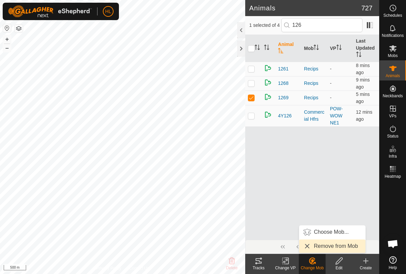
click at [326, 247] on link "Remove from Mob" at bounding box center [332, 245] width 66 height 13
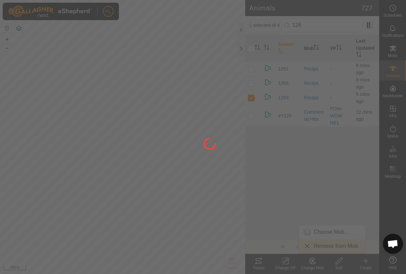
checkbox input "false"
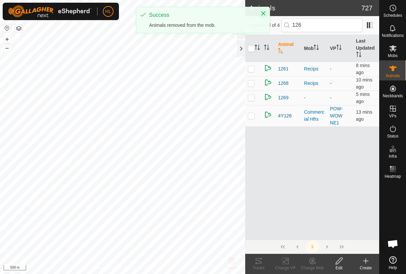
click at [264, 14] on icon "Close" at bounding box center [264, 13] width 4 height 4
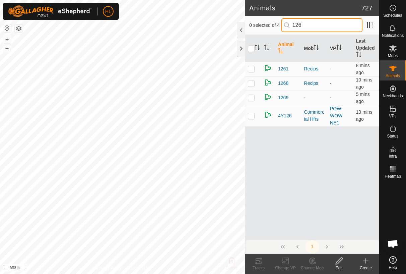
drag, startPoint x: 313, startPoint y: 27, endPoint x: 293, endPoint y: 27, distance: 20.1
click at [293, 27] on input "126" at bounding box center [322, 25] width 81 height 14
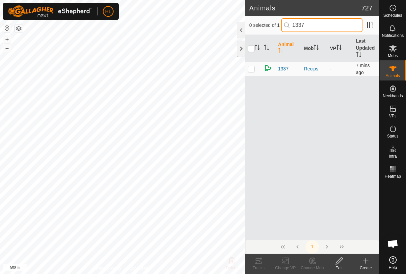
type input "1337"
click at [253, 70] on p-checkbox at bounding box center [251, 68] width 7 height 5
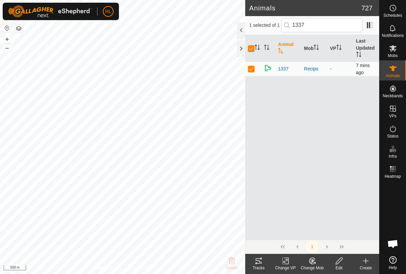
checkbox input "true"
drag, startPoint x: 304, startPoint y: 29, endPoint x: 280, endPoint y: 24, distance: 24.5
click at [280, 24] on div "1 selected of 1 1337" at bounding box center [312, 25] width 126 height 14
type input "14"
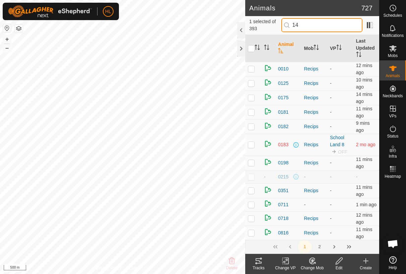
checkbox input "false"
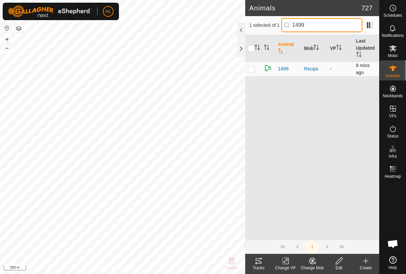
type input "1499"
click at [248, 71] on p-tablecheckbox at bounding box center [251, 68] width 7 height 5
checkbox input "true"
drag, startPoint x: 313, startPoint y: 23, endPoint x: 282, endPoint y: 20, distance: 31.3
click at [282, 20] on div "2 selected of 1 1499" at bounding box center [312, 25] width 126 height 14
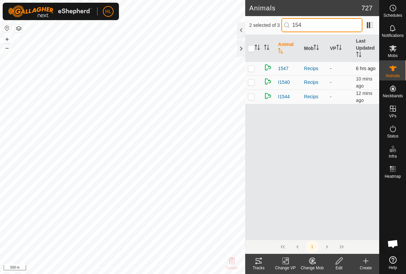
type input "154"
click at [252, 70] on p-checkbox at bounding box center [251, 68] width 7 height 5
checkbox input "true"
drag, startPoint x: 310, startPoint y: 26, endPoint x: 287, endPoint y: 26, distance: 23.5
click at [287, 26] on p-iconfield "154" at bounding box center [322, 25] width 81 height 14
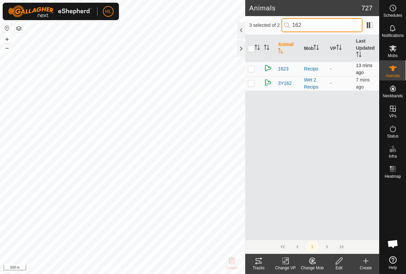
type input "162"
click at [256, 71] on td at bounding box center [253, 69] width 16 height 14
checkbox input "true"
drag, startPoint x: 311, startPoint y: 24, endPoint x: 290, endPoint y: 25, distance: 21.2
click at [290, 25] on p-iconfield "162" at bounding box center [322, 25] width 81 height 14
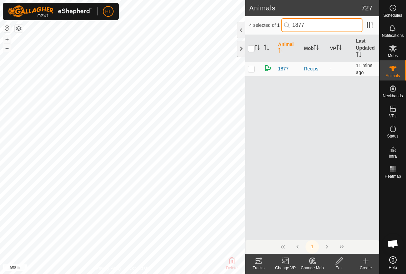
type input "1877"
click at [251, 72] on td at bounding box center [253, 69] width 16 height 14
click at [313, 263] on icon at bounding box center [312, 261] width 8 height 8
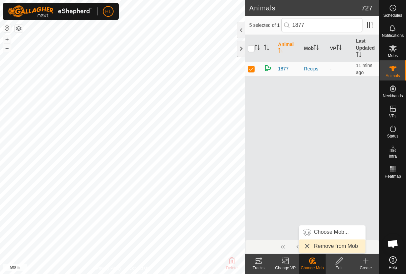
click at [322, 248] on link "Remove from Mob" at bounding box center [332, 245] width 66 height 13
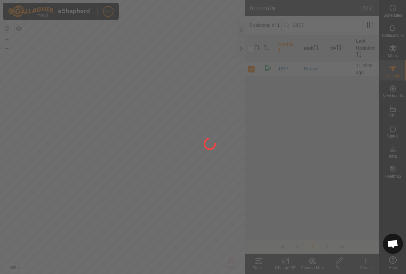
checkbox input "false"
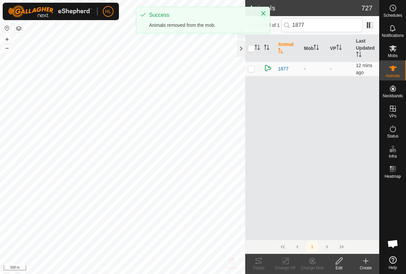
click at [262, 14] on icon "Close" at bounding box center [263, 13] width 5 height 5
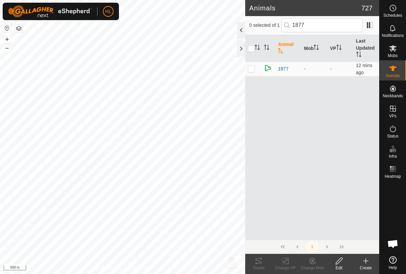
click at [244, 30] on div at bounding box center [241, 30] width 8 height 16
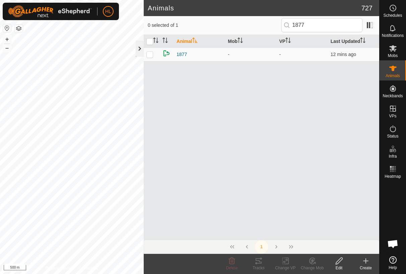
click at [140, 49] on div at bounding box center [140, 49] width 8 height 16
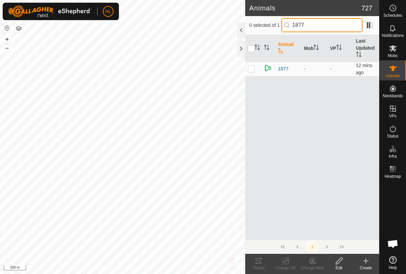
drag, startPoint x: 304, startPoint y: 24, endPoint x: 284, endPoint y: 22, distance: 20.3
click at [284, 22] on input "1877" at bounding box center [322, 25] width 81 height 14
type input "7"
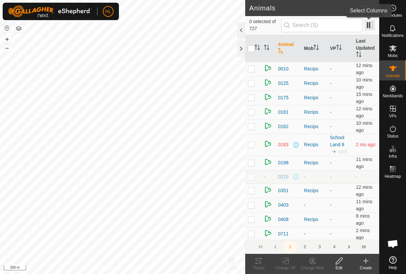
click at [370, 23] on span at bounding box center [370, 25] width 11 height 11
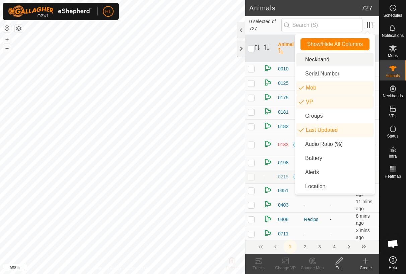
click at [336, 61] on li "Neckband" at bounding box center [335, 59] width 77 height 13
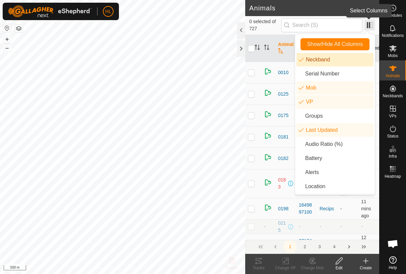
click at [370, 25] on span at bounding box center [370, 25] width 11 height 11
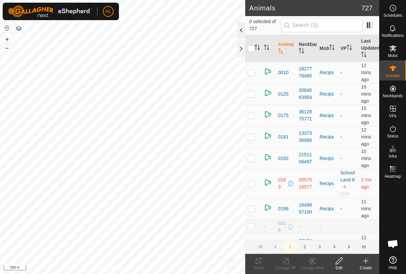
click at [242, 29] on div at bounding box center [241, 30] width 8 height 16
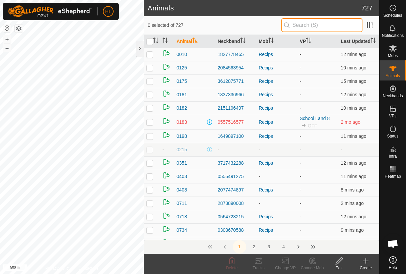
click at [334, 29] on input "text" at bounding box center [322, 25] width 81 height 14
click at [141, 51] on div at bounding box center [140, 49] width 8 height 16
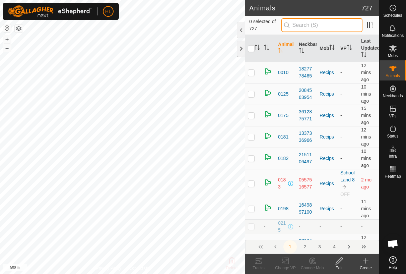
click at [308, 28] on input "text" at bounding box center [322, 25] width 81 height 14
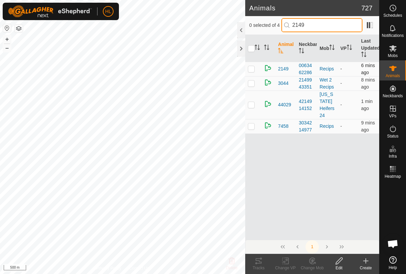
type input "2149"
click at [254, 67] on p-checkbox at bounding box center [251, 68] width 7 height 5
checkbox input "true"
drag, startPoint x: 313, startPoint y: 26, endPoint x: 291, endPoint y: 24, distance: 21.9
click at [291, 24] on p-iconfield "2149" at bounding box center [322, 25] width 81 height 14
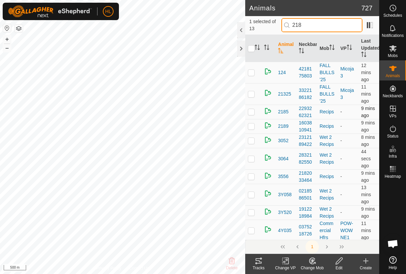
type input "218"
click at [254, 112] on p-checkbox at bounding box center [251, 111] width 7 height 5
checkbox input "true"
drag, startPoint x: 296, startPoint y: 27, endPoint x: 286, endPoint y: 27, distance: 9.7
click at [286, 27] on p-iconfield "218" at bounding box center [322, 25] width 81 height 14
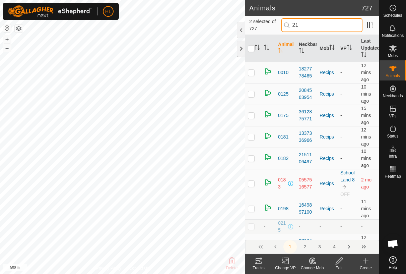
type input "218"
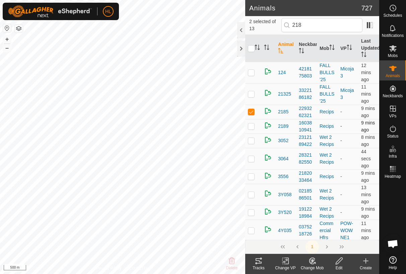
click at [248, 128] on p-checkbox at bounding box center [251, 125] width 7 height 5
checkbox input "true"
drag, startPoint x: 306, startPoint y: 22, endPoint x: 288, endPoint y: 23, distance: 18.1
click at [288, 23] on p-iconfield "218" at bounding box center [322, 25] width 81 height 14
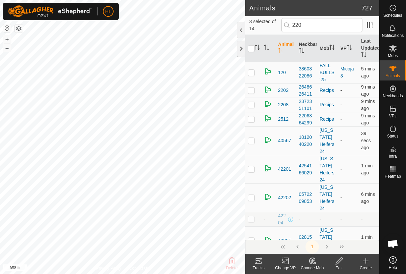
click at [250, 90] on p-checkbox at bounding box center [251, 90] width 7 height 5
click at [251, 106] on p-checkbox at bounding box center [251, 104] width 7 height 5
click at [308, 19] on input "220" at bounding box center [322, 25] width 81 height 14
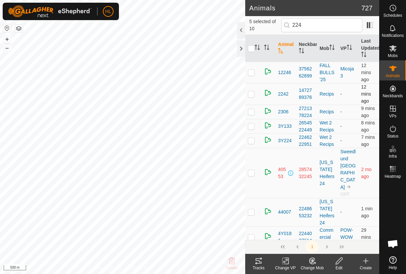
click at [252, 94] on p-checkbox at bounding box center [251, 93] width 7 height 5
click at [314, 262] on icon at bounding box center [314, 262] width 1 height 1
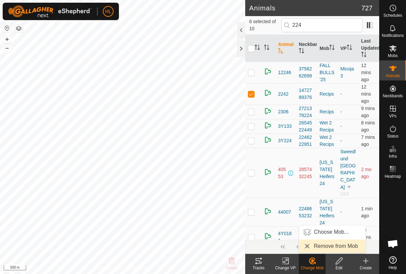
click at [329, 248] on link "Remove from Mob" at bounding box center [332, 245] width 66 height 13
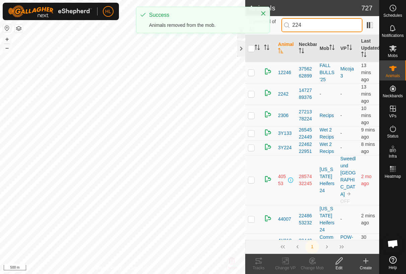
click at [309, 24] on input "224" at bounding box center [322, 25] width 81 height 14
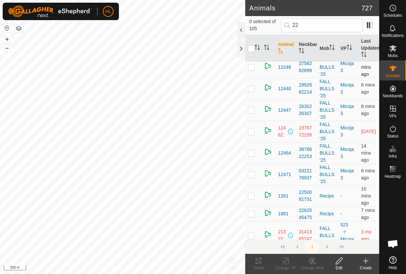
scroll to position [134, 0]
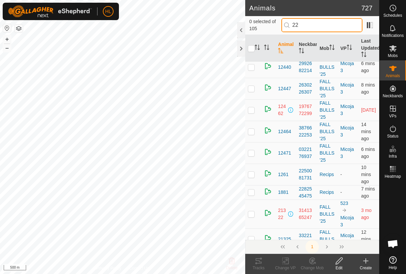
drag, startPoint x: 306, startPoint y: 27, endPoint x: 271, endPoint y: 22, distance: 36.3
click at [271, 22] on div "0 selected of 105 22" at bounding box center [312, 25] width 126 height 14
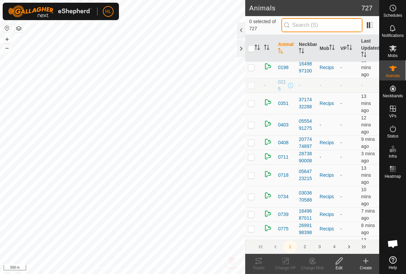
scroll to position [0, 0]
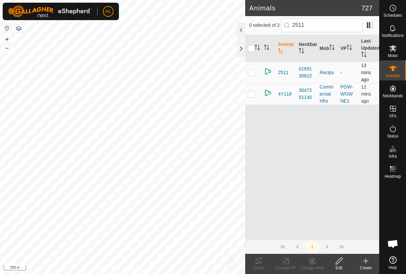
click at [253, 77] on td at bounding box center [253, 72] width 16 height 21
drag, startPoint x: 329, startPoint y: 28, endPoint x: 264, endPoint y: 19, distance: 65.9
click at [264, 19] on div "1 selected of 2 2511" at bounding box center [312, 25] width 126 height 14
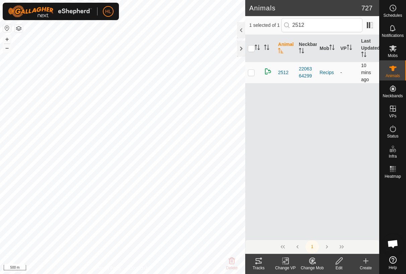
click at [249, 70] on p-checkbox at bounding box center [251, 72] width 7 height 5
drag, startPoint x: 310, startPoint y: 28, endPoint x: 295, endPoint y: 27, distance: 15.4
click at [295, 27] on input "2512" at bounding box center [322, 25] width 81 height 14
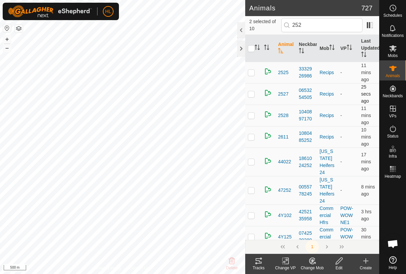
click at [249, 93] on p-checkbox at bounding box center [251, 93] width 7 height 5
drag, startPoint x: 309, startPoint y: 27, endPoint x: 289, endPoint y: 29, distance: 20.6
click at [289, 29] on input "252" at bounding box center [322, 25] width 81 height 14
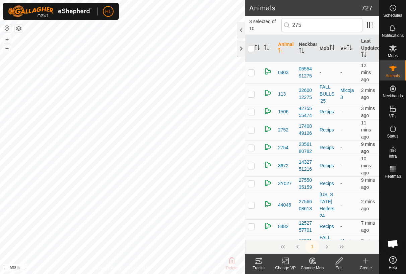
click at [254, 148] on p-checkbox at bounding box center [251, 147] width 7 height 5
click at [319, 261] on change-mob-svg-icon at bounding box center [312, 261] width 27 height 8
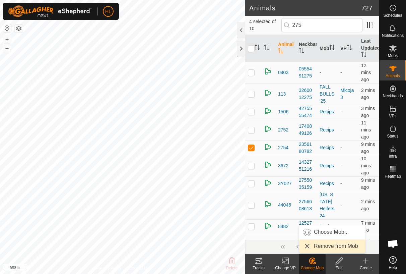
click at [331, 250] on link "Remove from Mob" at bounding box center [332, 245] width 66 height 13
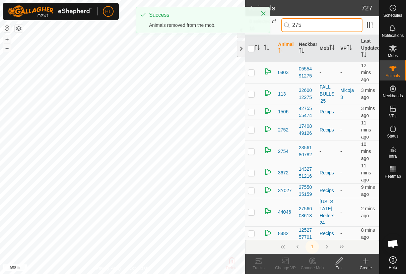
drag, startPoint x: 285, startPoint y: 18, endPoint x: 281, endPoint y: 17, distance: 4.1
click at [281, 17] on div "0 selected of 10 275" at bounding box center [312, 25] width 134 height 19
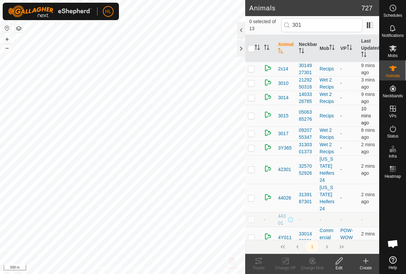
click at [256, 117] on td at bounding box center [253, 115] width 16 height 21
click at [312, 23] on input "301" at bounding box center [322, 25] width 81 height 14
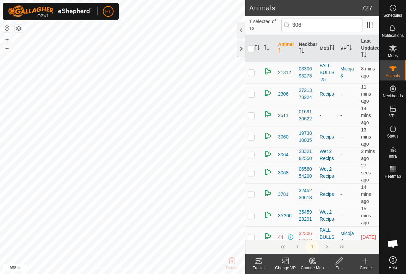
click at [254, 140] on td at bounding box center [253, 136] width 16 height 21
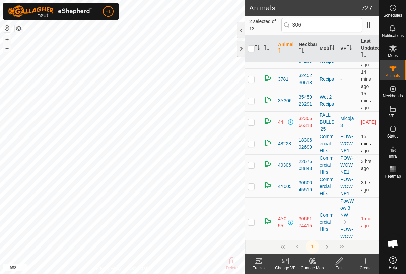
scroll to position [123, 0]
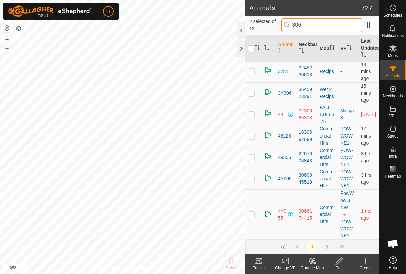
click at [325, 27] on input "306" at bounding box center [322, 25] width 81 height 14
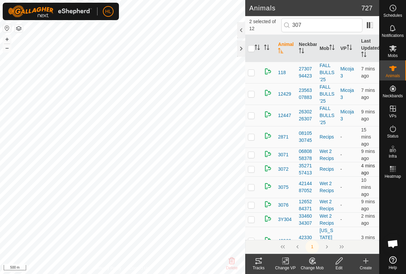
click at [250, 169] on p-checkbox at bounding box center [251, 168] width 7 height 5
drag, startPoint x: 318, startPoint y: 25, endPoint x: 282, endPoint y: 21, distance: 36.8
click at [282, 21] on div "3 selected of 12 307" at bounding box center [312, 25] width 126 height 14
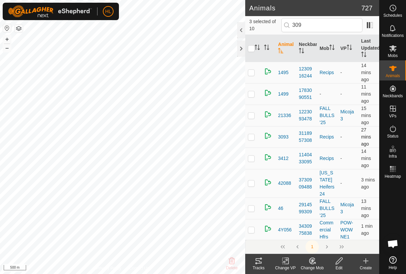
click at [253, 139] on p-checkbox at bounding box center [251, 136] width 7 height 5
drag, startPoint x: 314, startPoint y: 26, endPoint x: 270, endPoint y: 20, distance: 44.3
click at [270, 20] on div "4 selected of 10 309" at bounding box center [312, 25] width 126 height 14
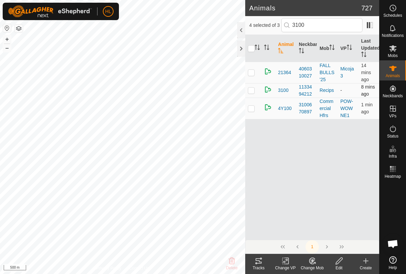
click at [250, 95] on td at bounding box center [253, 90] width 16 height 14
click at [318, 268] on div "Change Mob" at bounding box center [312, 268] width 27 height 6
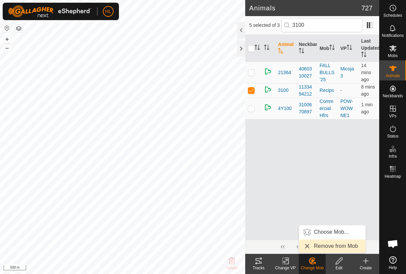
click at [324, 247] on link "Remove from Mob" at bounding box center [332, 245] width 66 height 13
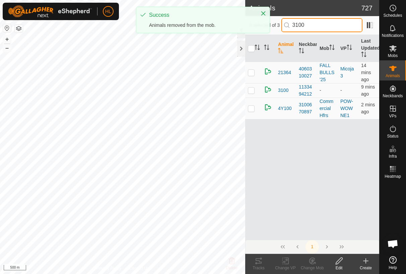
drag, startPoint x: 266, startPoint y: 15, endPoint x: 248, endPoint y: 14, distance: 17.8
click at [248, 14] on div "HL Schedules Notifications Mobs Animals Neckbands VPs Status Infra Heatmap Help…" at bounding box center [203, 137] width 406 height 274
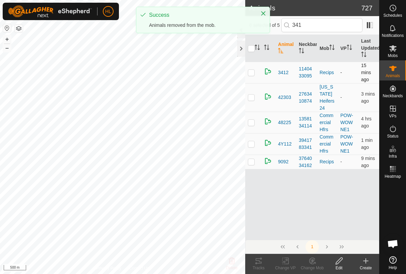
click at [253, 75] on td at bounding box center [253, 72] width 16 height 21
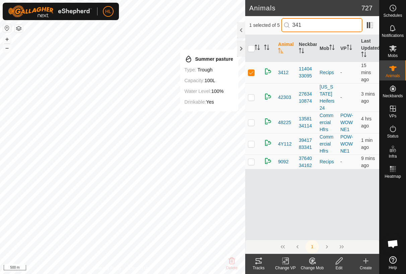
click at [310, 25] on input "341" at bounding box center [322, 25] width 81 height 14
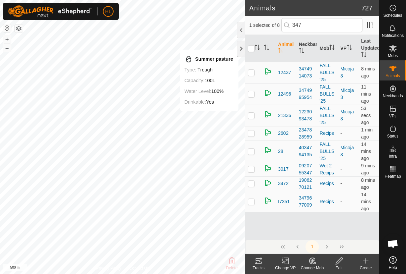
click at [253, 185] on p-checkbox at bounding box center [251, 183] width 7 height 5
click at [315, 23] on input "347" at bounding box center [322, 25] width 81 height 14
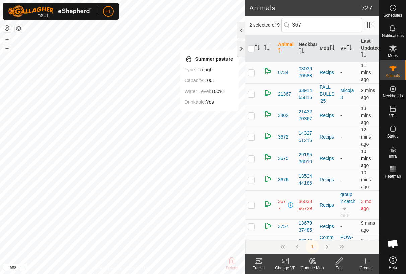
click at [257, 159] on td at bounding box center [253, 158] width 16 height 21
click at [307, 24] on input "367" at bounding box center [322, 25] width 81 height 14
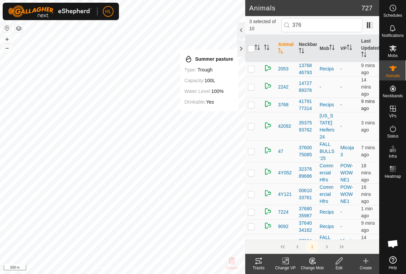
click at [253, 106] on p-checkbox at bounding box center [251, 104] width 7 height 5
click at [328, 26] on input "376" at bounding box center [322, 25] width 81 height 14
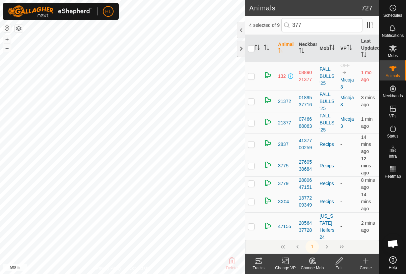
click at [255, 168] on p-tablecheckbox at bounding box center [251, 165] width 7 height 5
click at [309, 25] on input "377" at bounding box center [322, 25] width 81 height 14
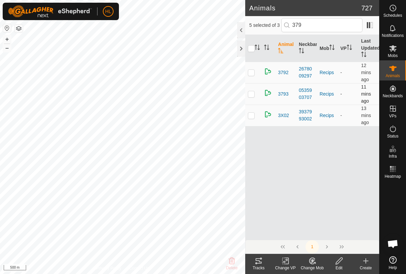
click at [252, 96] on p-checkbox at bounding box center [251, 93] width 7 height 5
click at [310, 26] on input "379" at bounding box center [322, 25] width 81 height 14
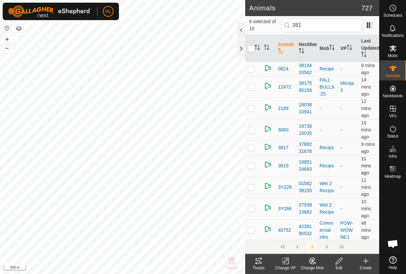
click at [250, 163] on p-checkbox at bounding box center [251, 165] width 7 height 5
click at [310, 264] on icon at bounding box center [312, 261] width 8 height 8
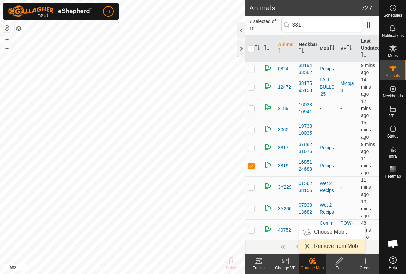
click at [321, 250] on link "Remove from Mob" at bounding box center [332, 245] width 66 height 13
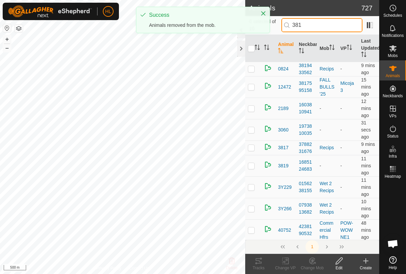
drag, startPoint x: 293, startPoint y: 25, endPoint x: 267, endPoint y: 24, distance: 25.8
click at [267, 24] on div "HL Schedules Notifications Mobs Animals Neckbands VPs Status Infra Heatmap Help…" at bounding box center [203, 137] width 406 height 274
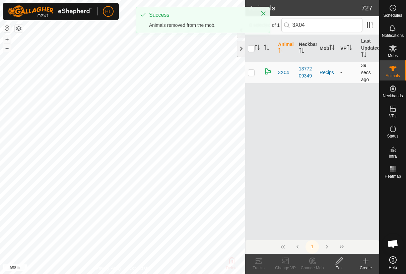
click at [253, 73] on p-checkbox at bounding box center [251, 72] width 7 height 5
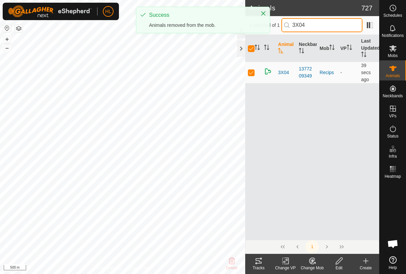
drag, startPoint x: 316, startPoint y: 27, endPoint x: 301, endPoint y: 25, distance: 14.5
click at [301, 25] on input "3X04" at bounding box center [322, 25] width 81 height 14
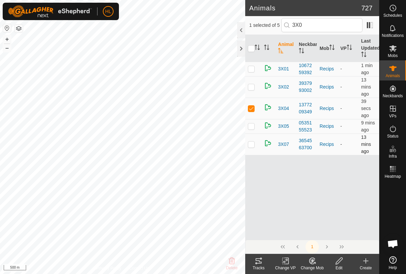
click at [253, 147] on td at bounding box center [253, 143] width 16 height 21
click at [306, 23] on input "3X0" at bounding box center [322, 25] width 81 height 14
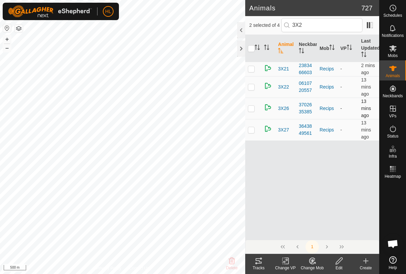
click at [255, 110] on td at bounding box center [253, 108] width 16 height 21
click at [311, 25] on input "3X2" at bounding box center [322, 25] width 81 height 14
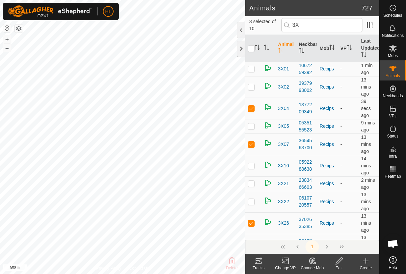
click at [320, 262] on change-mob-svg-icon at bounding box center [312, 261] width 27 height 8
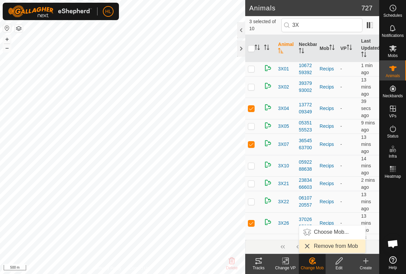
click at [326, 246] on link "Remove from Mob" at bounding box center [332, 245] width 66 height 13
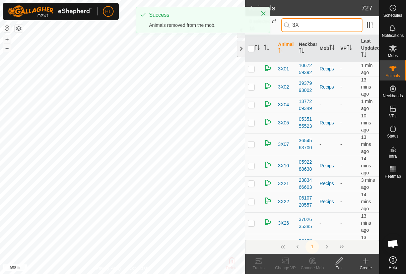
drag, startPoint x: 314, startPoint y: 25, endPoint x: 278, endPoint y: 22, distance: 35.7
click at [278, 22] on div "0 selected of 10 3X" at bounding box center [312, 25] width 126 height 14
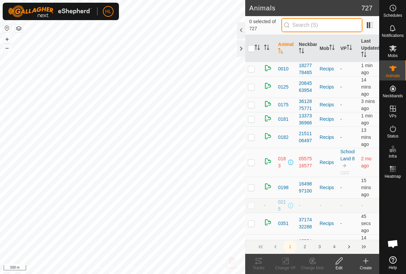
click at [313, 21] on input "text" at bounding box center [322, 25] width 81 height 14
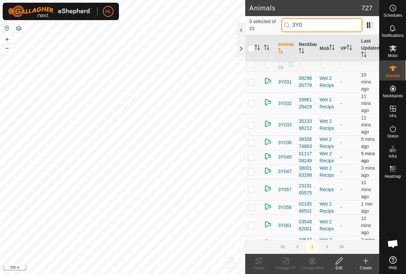
scroll to position [168, 0]
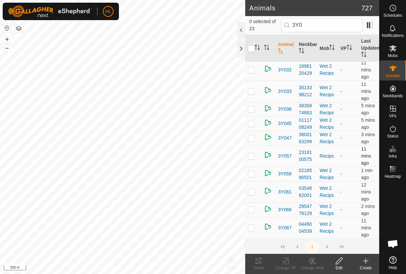
click at [252, 159] on p-checkbox at bounding box center [251, 155] width 7 height 5
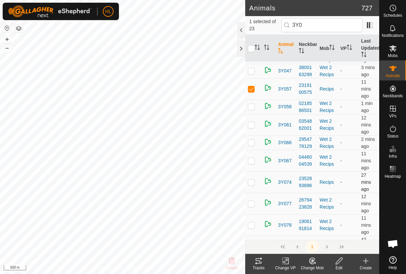
click at [252, 185] on p-checkbox at bounding box center [251, 181] width 7 height 5
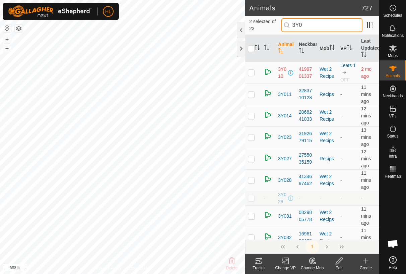
click at [315, 23] on input "3Y0" at bounding box center [322, 25] width 81 height 14
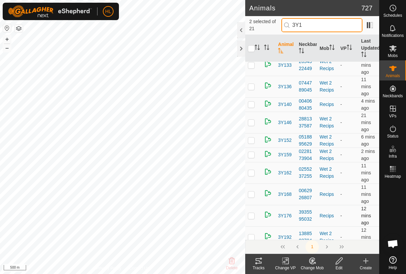
scroll to position [231, 0]
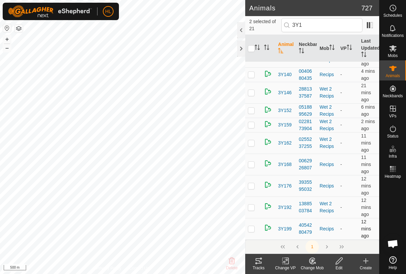
click at [254, 227] on p-checkbox at bounding box center [251, 228] width 7 height 5
click at [316, 264] on icon at bounding box center [312, 261] width 8 height 8
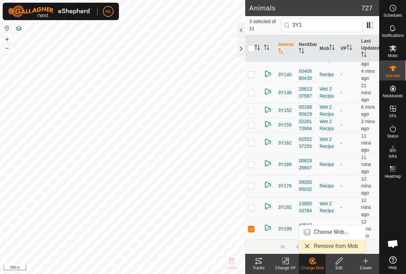
click at [325, 246] on link "Remove from Mob" at bounding box center [332, 245] width 66 height 13
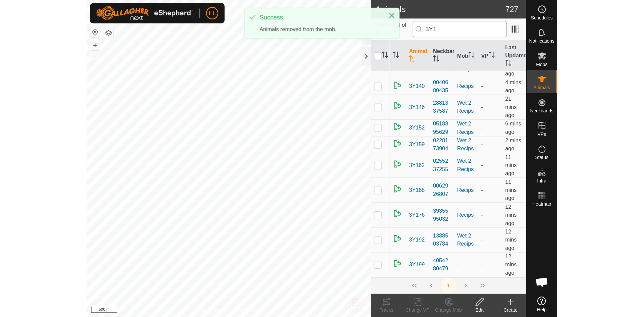
scroll to position [0, 0]
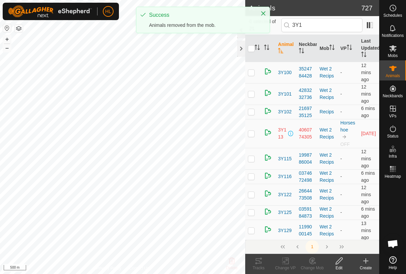
click at [327, 17] on div "0 selected of 21 3Y1" at bounding box center [312, 25] width 134 height 19
click at [323, 22] on input "3Y1" at bounding box center [322, 25] width 81 height 14
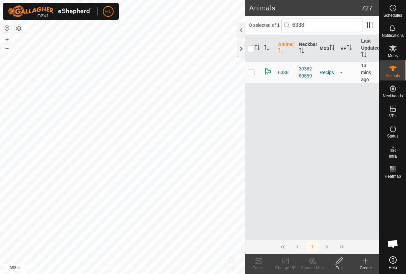
click at [254, 73] on p-checkbox at bounding box center [251, 72] width 7 height 5
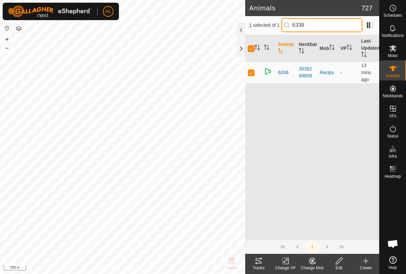
click at [314, 27] on input "6338" at bounding box center [322, 25] width 81 height 14
click at [255, 71] on p-tablecheckbox at bounding box center [251, 72] width 7 height 5
click at [314, 32] on input "7227" at bounding box center [322, 25] width 81 height 14
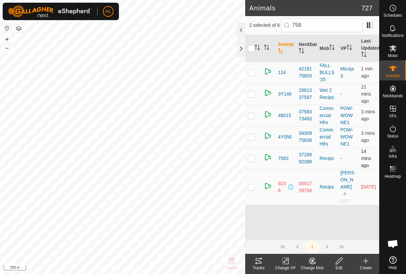
click at [252, 158] on p-checkbox at bounding box center [251, 158] width 7 height 5
click at [314, 25] on input "758" at bounding box center [322, 25] width 81 height 14
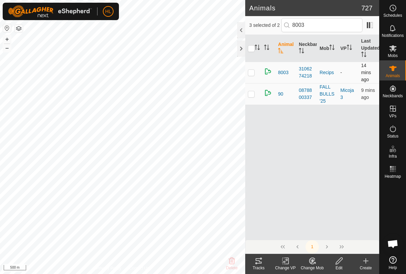
click at [253, 68] on td at bounding box center [253, 72] width 16 height 21
click at [315, 24] on input "8003" at bounding box center [322, 25] width 81 height 14
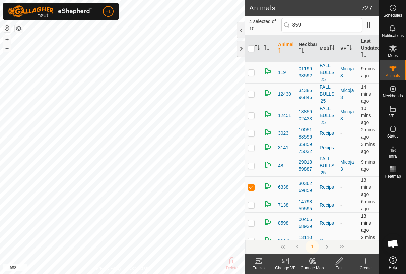
click at [256, 223] on td at bounding box center [253, 222] width 16 height 21
click at [321, 25] on input "859" at bounding box center [322, 25] width 81 height 14
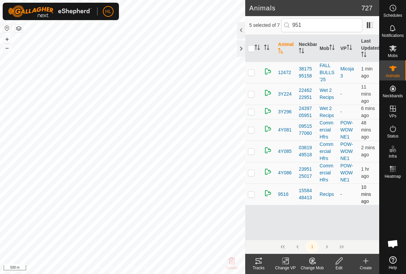
click at [253, 193] on p-checkbox at bounding box center [251, 193] width 7 height 5
click at [311, 29] on input "951" at bounding box center [322, 25] width 81 height 14
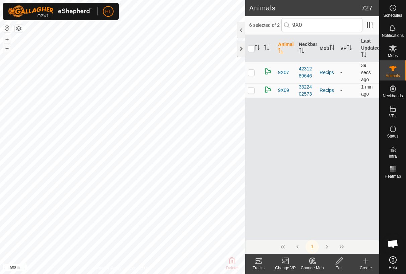
click at [258, 71] on td at bounding box center [253, 72] width 16 height 21
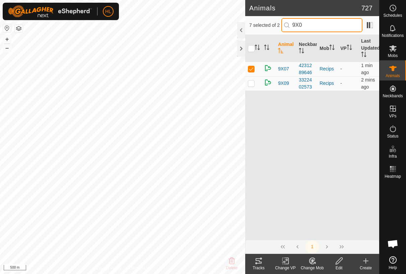
click at [317, 26] on input "9X0" at bounding box center [322, 25] width 81 height 14
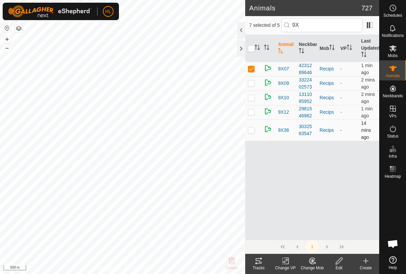
click at [257, 128] on td at bounding box center [253, 129] width 16 height 21
click at [315, 27] on input "9X" at bounding box center [322, 25] width 81 height 14
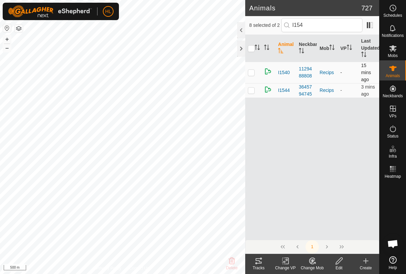
click at [254, 72] on p-checkbox at bounding box center [251, 72] width 7 height 5
click at [316, 22] on input "I154" at bounding box center [322, 25] width 81 height 14
click at [250, 74] on p-checkbox at bounding box center [251, 72] width 7 height 5
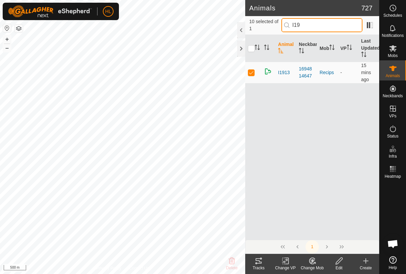
click at [309, 26] on input "I19" at bounding box center [322, 25] width 81 height 14
click at [251, 73] on p-checkbox at bounding box center [251, 72] width 7 height 5
click at [316, 263] on icon at bounding box center [312, 261] width 8 height 8
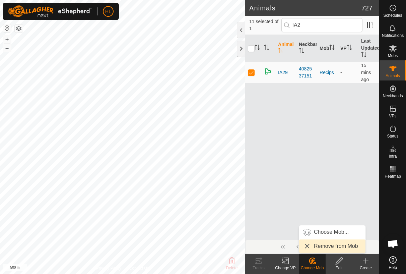
click at [322, 249] on link "Remove from Mob" at bounding box center [332, 245] width 66 height 13
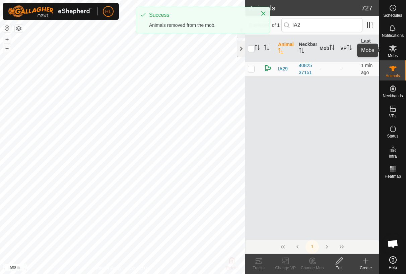
click at [388, 55] on div "Mobs" at bounding box center [393, 50] width 26 height 20
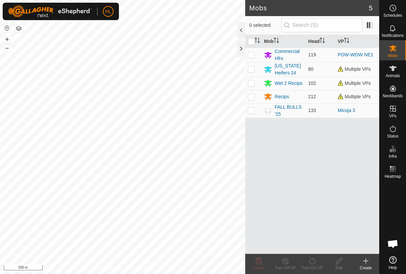
click at [280, 186] on div "Mobs 5 0 selected Mob Head VP Commercial Hfrs 119 POW-WOW NE1 [US_STATE] Heifer…" at bounding box center [190, 137] width 380 height 274
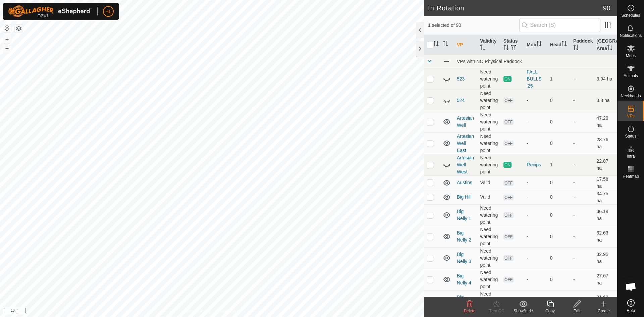
click at [474, 243] on div "In Rotation 90 1 selected of 90 VP Validity Status Mob Head Paddock Grazing Are…" at bounding box center [308, 158] width 617 height 317
